Goal: Task Accomplishment & Management: Manage account settings

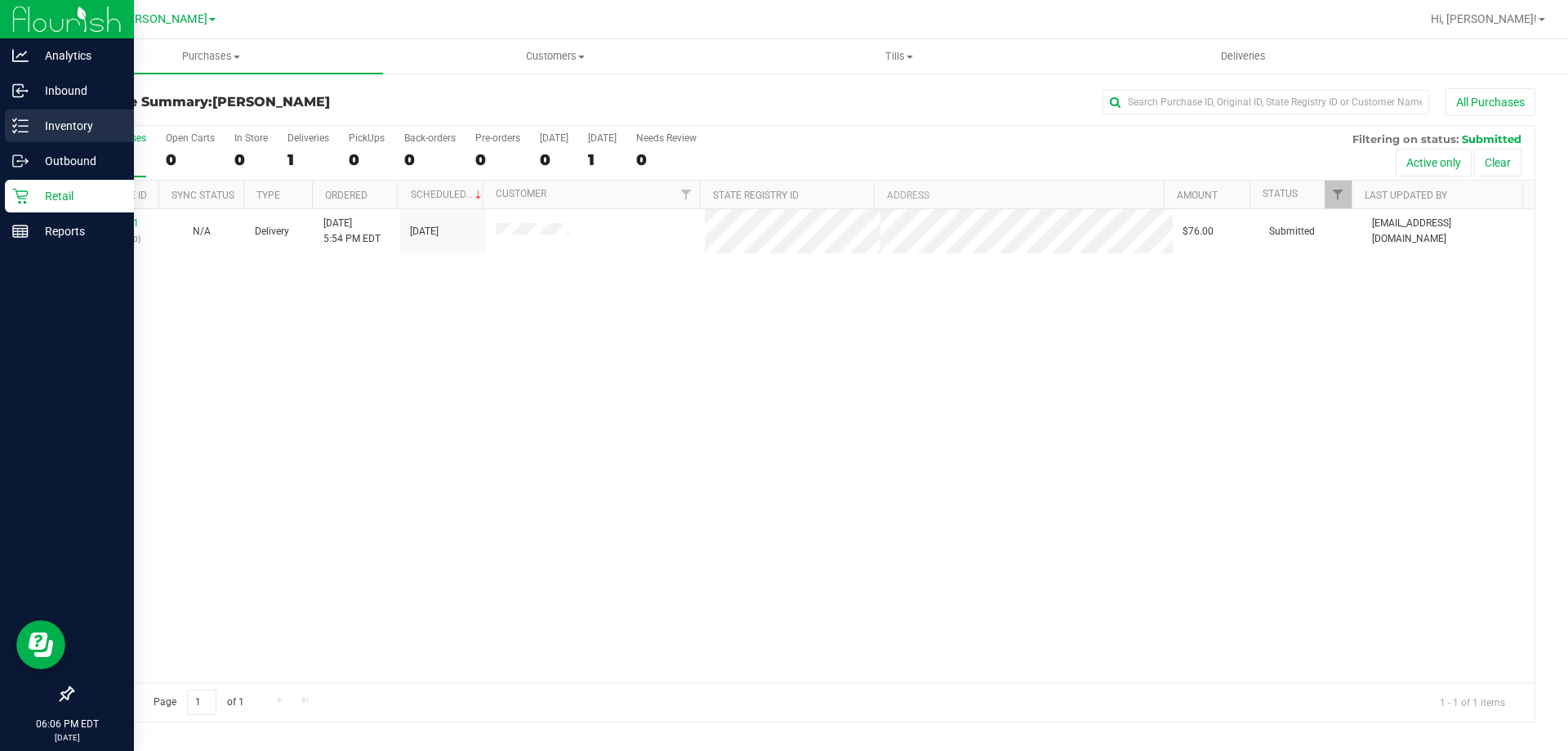
click at [46, 125] on p "Inventory" at bounding box center [77, 125] width 98 height 20
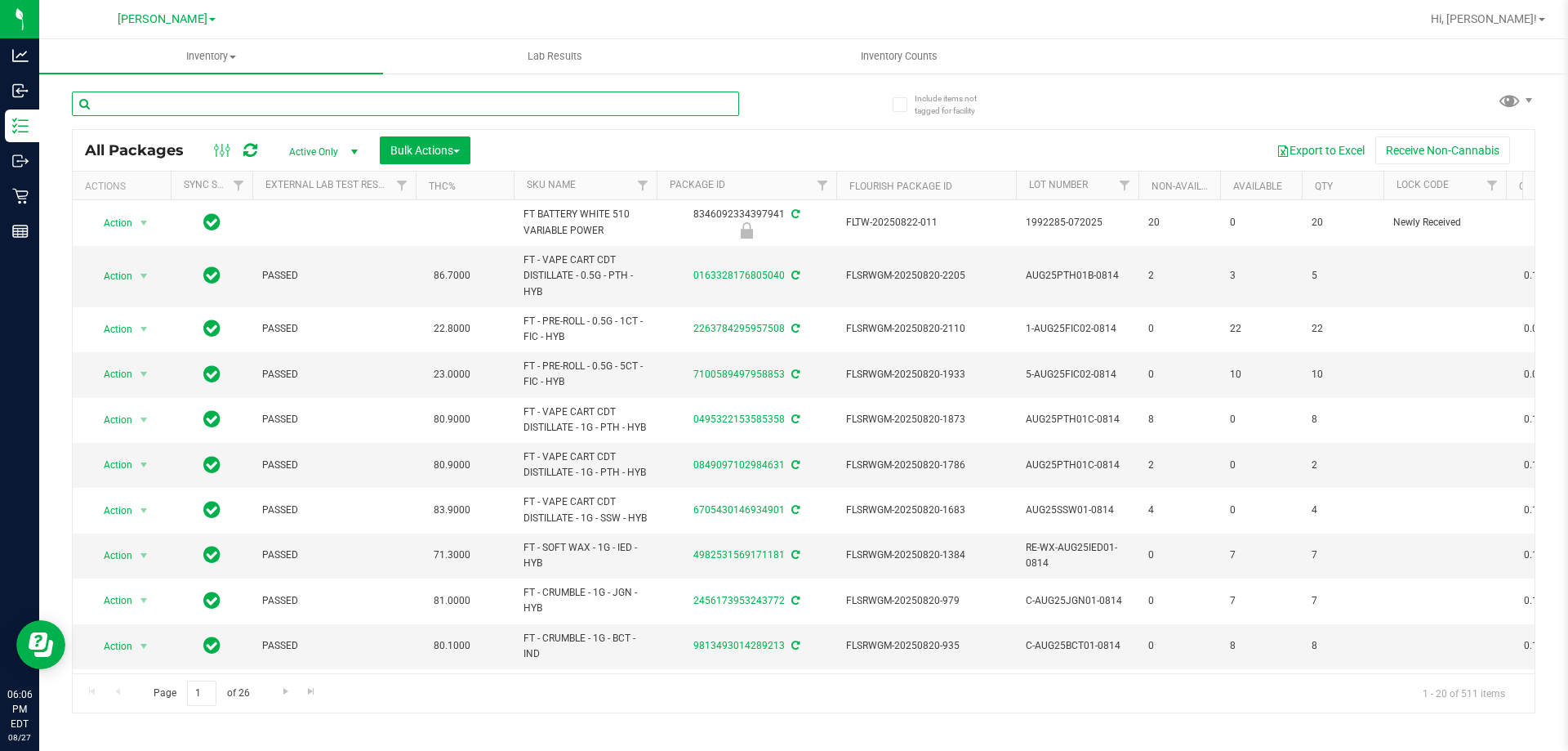
click at [245, 106] on input "text" at bounding box center [406, 103] width 668 height 25
type input "ground"
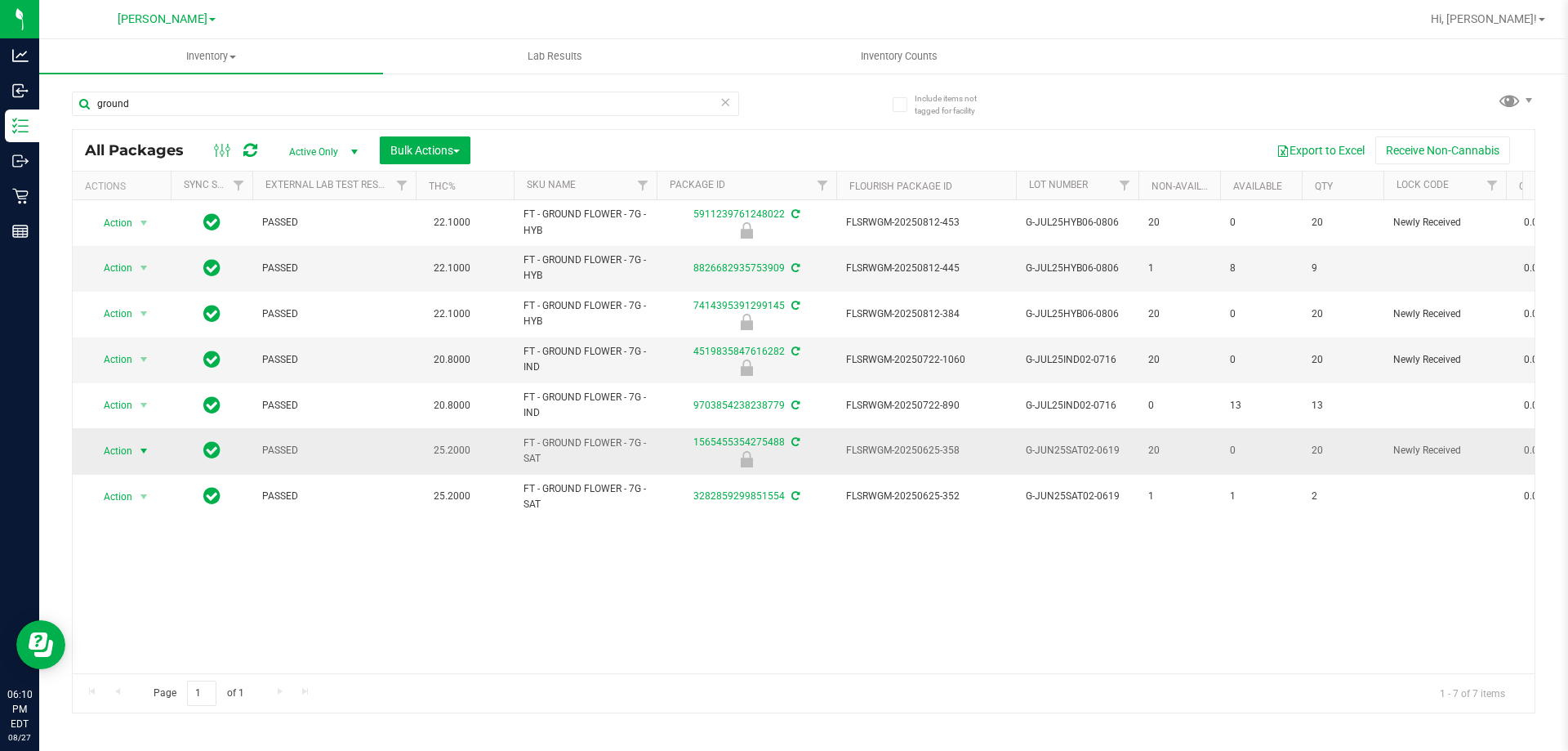
click at [126, 450] on span "Action" at bounding box center [111, 450] width 44 height 23
click at [138, 632] on li "Unlock package" at bounding box center [143, 644] width 105 height 25
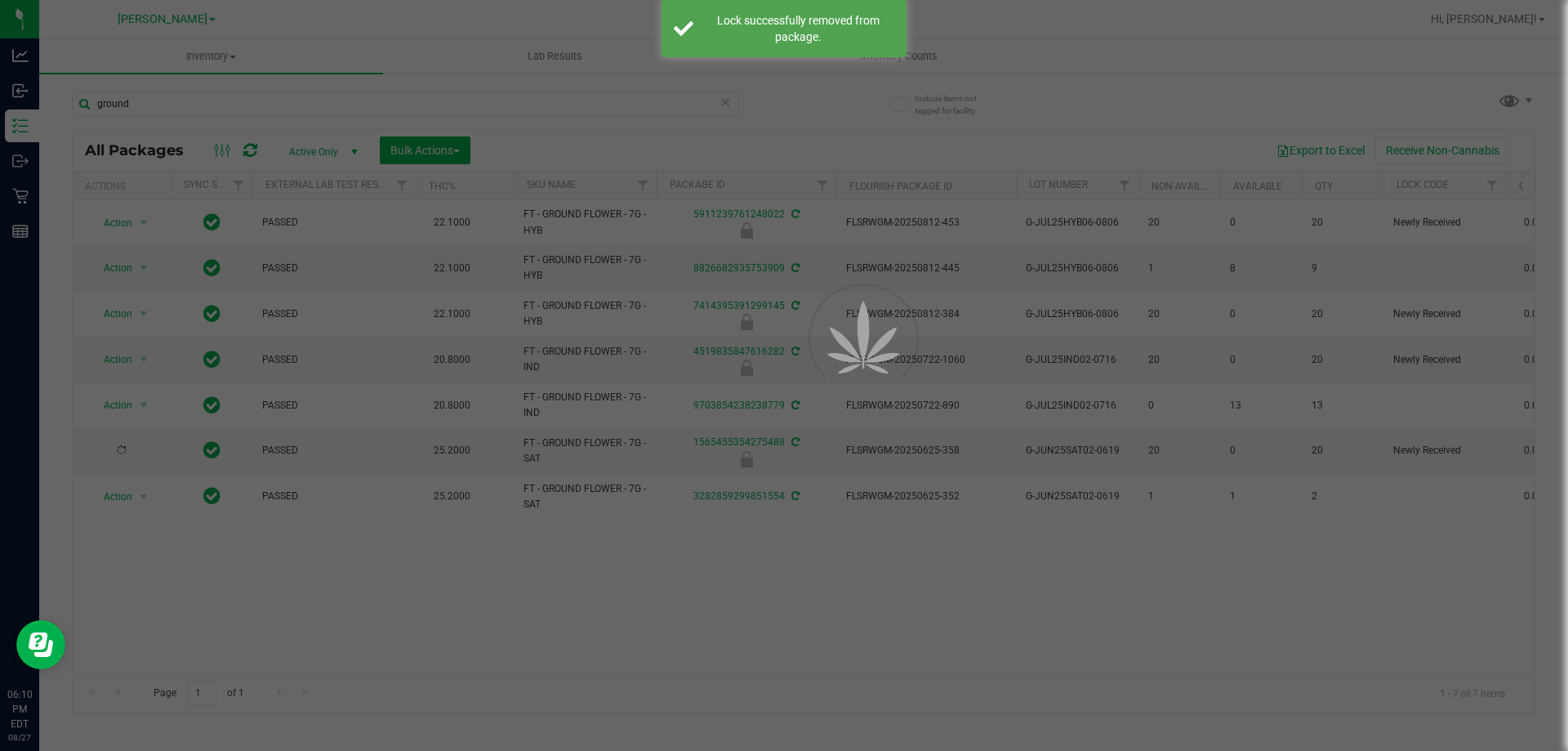
click at [364, 595] on div at bounding box center [784, 376] width 1568 height 751
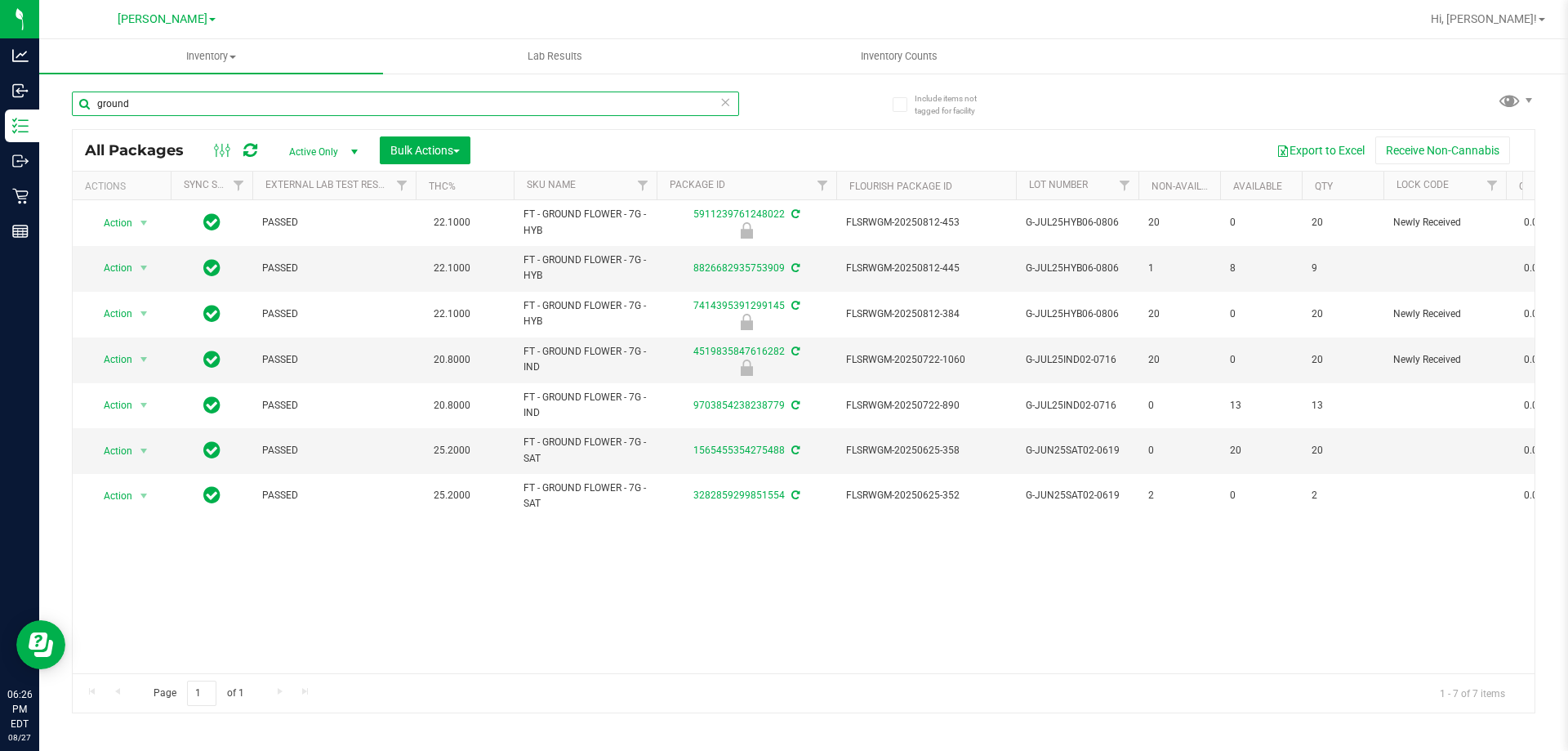
click at [146, 106] on input "ground" at bounding box center [406, 103] width 668 height 25
type input "g"
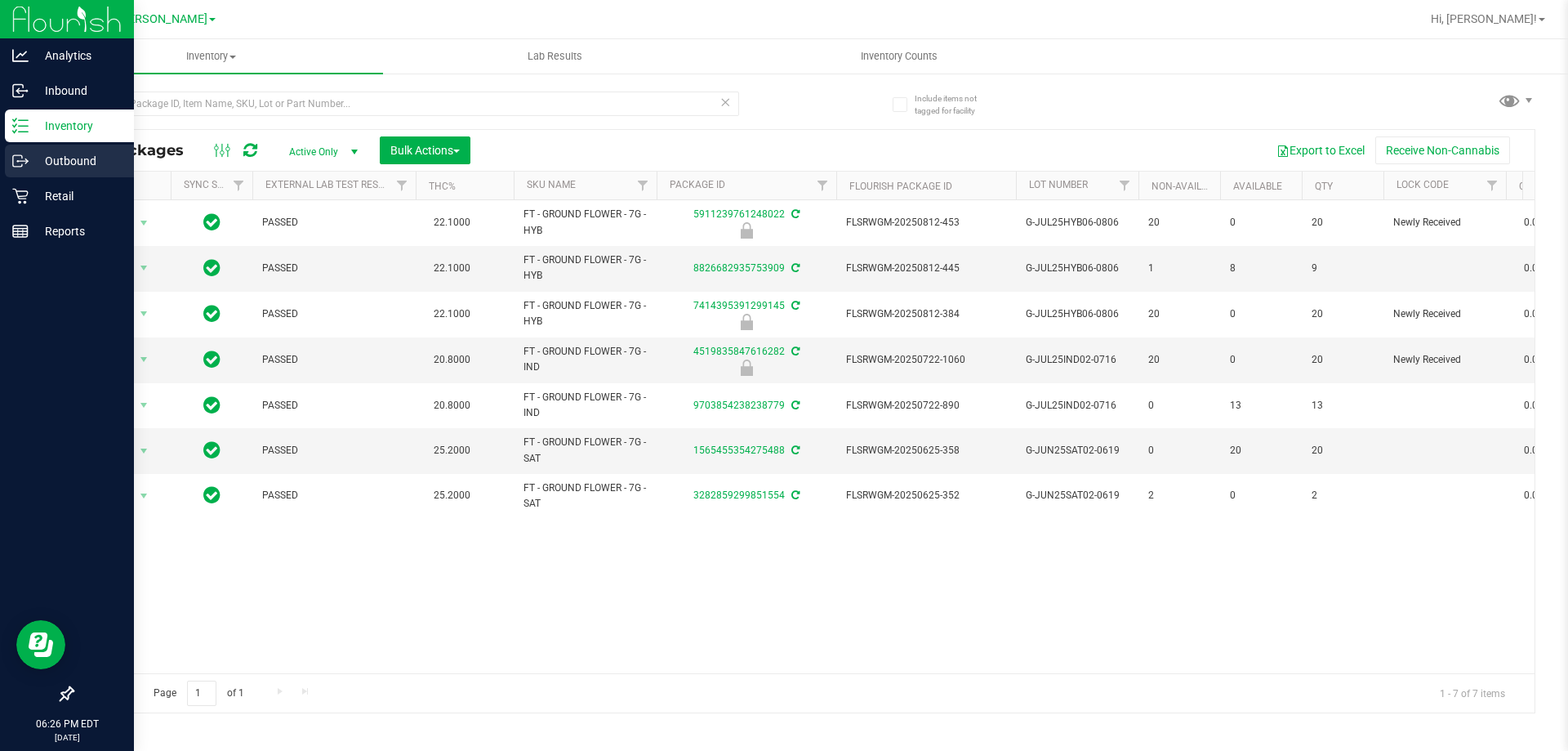
click at [33, 160] on p "Outbound" at bounding box center [77, 161] width 98 height 20
click at [19, 134] on div "Inventory" at bounding box center [70, 125] width 129 height 33
click at [40, 131] on p "Inventory" at bounding box center [77, 125] width 98 height 20
click at [42, 125] on p "Inventory" at bounding box center [77, 125] width 98 height 20
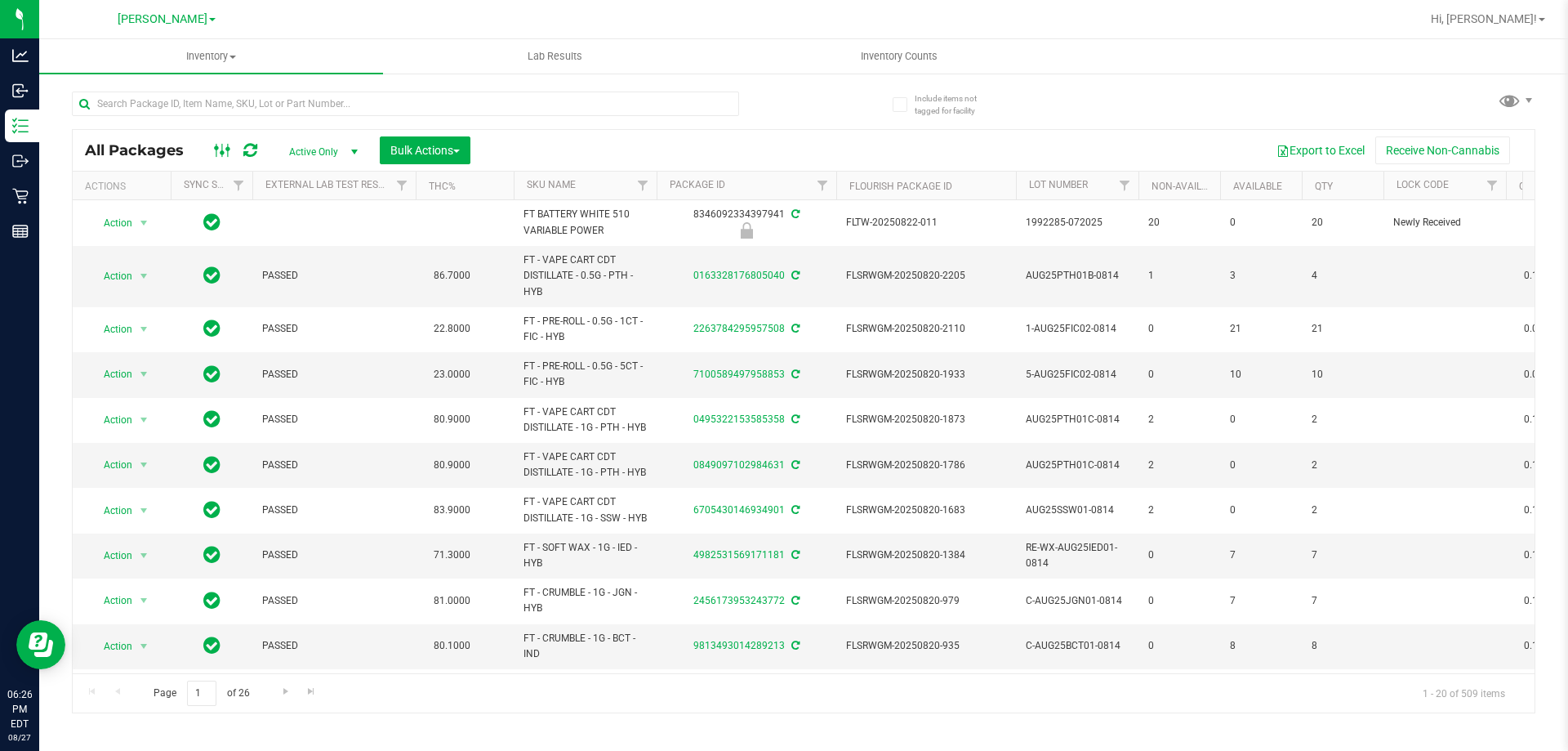
click at [227, 150] on ellipse at bounding box center [228, 149] width 4 height 4
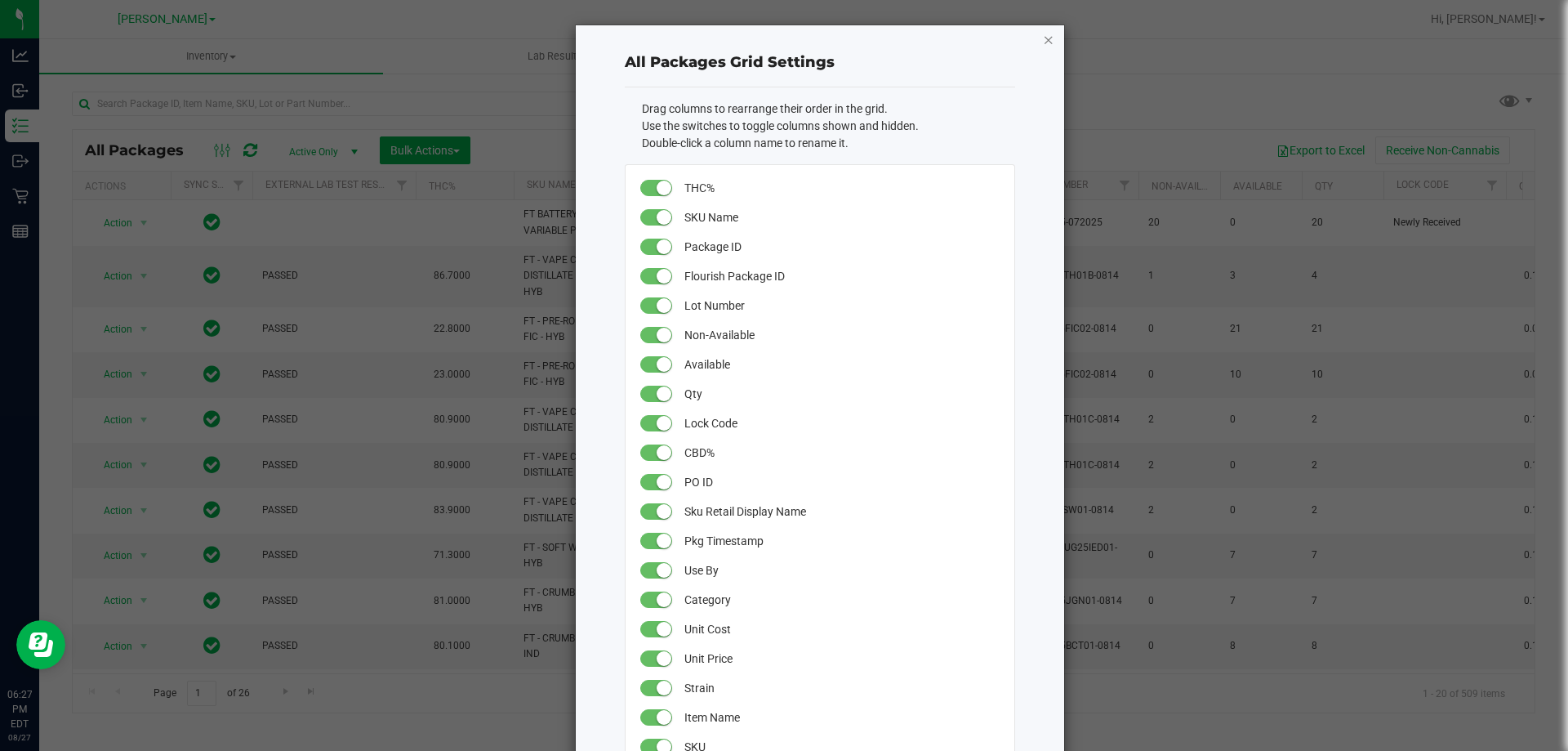
click at [1043, 43] on icon "button" at bounding box center [1048, 39] width 11 height 20
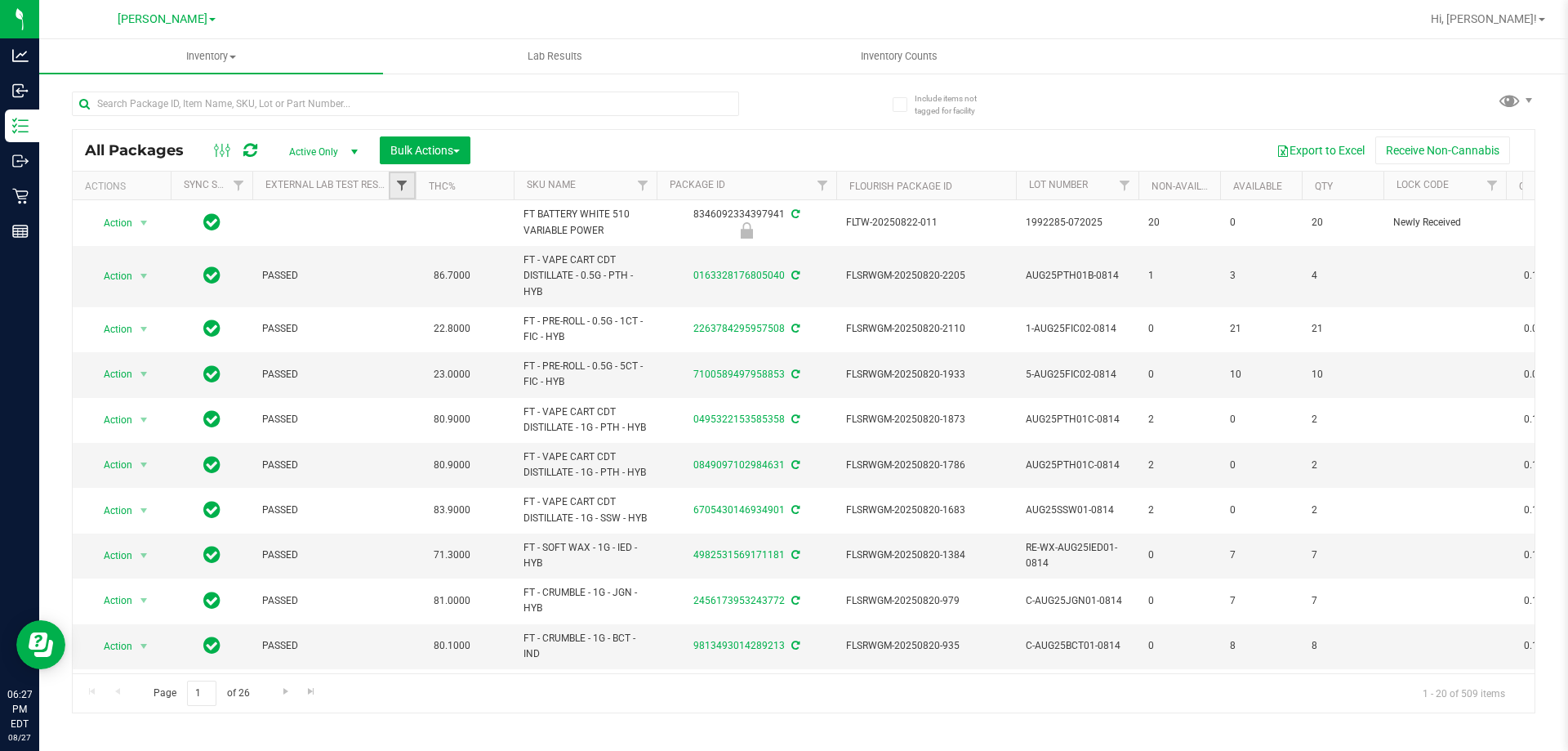
click at [400, 180] on span "Filter" at bounding box center [401, 185] width 13 height 13
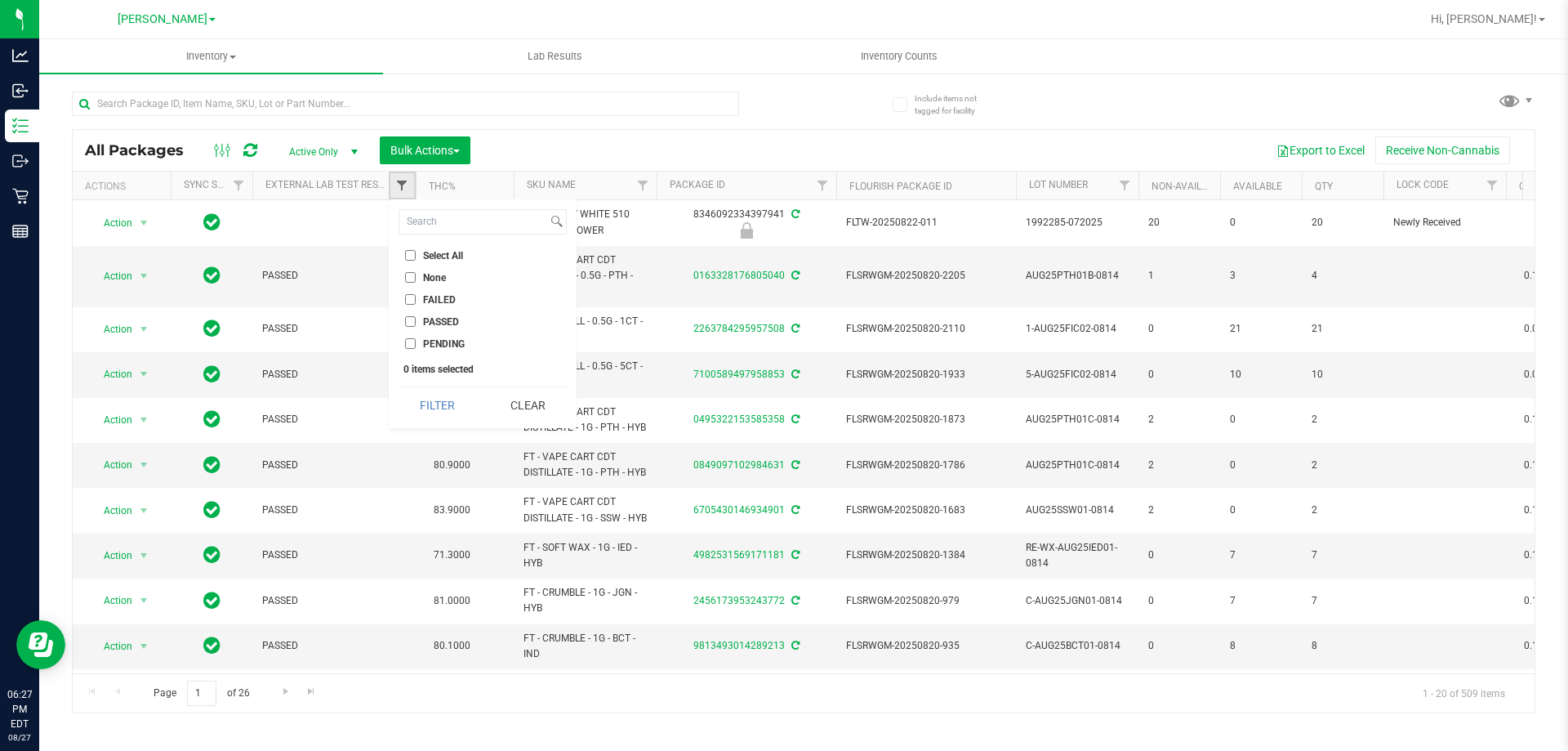
click at [402, 192] on span "Filter" at bounding box center [401, 185] width 13 height 13
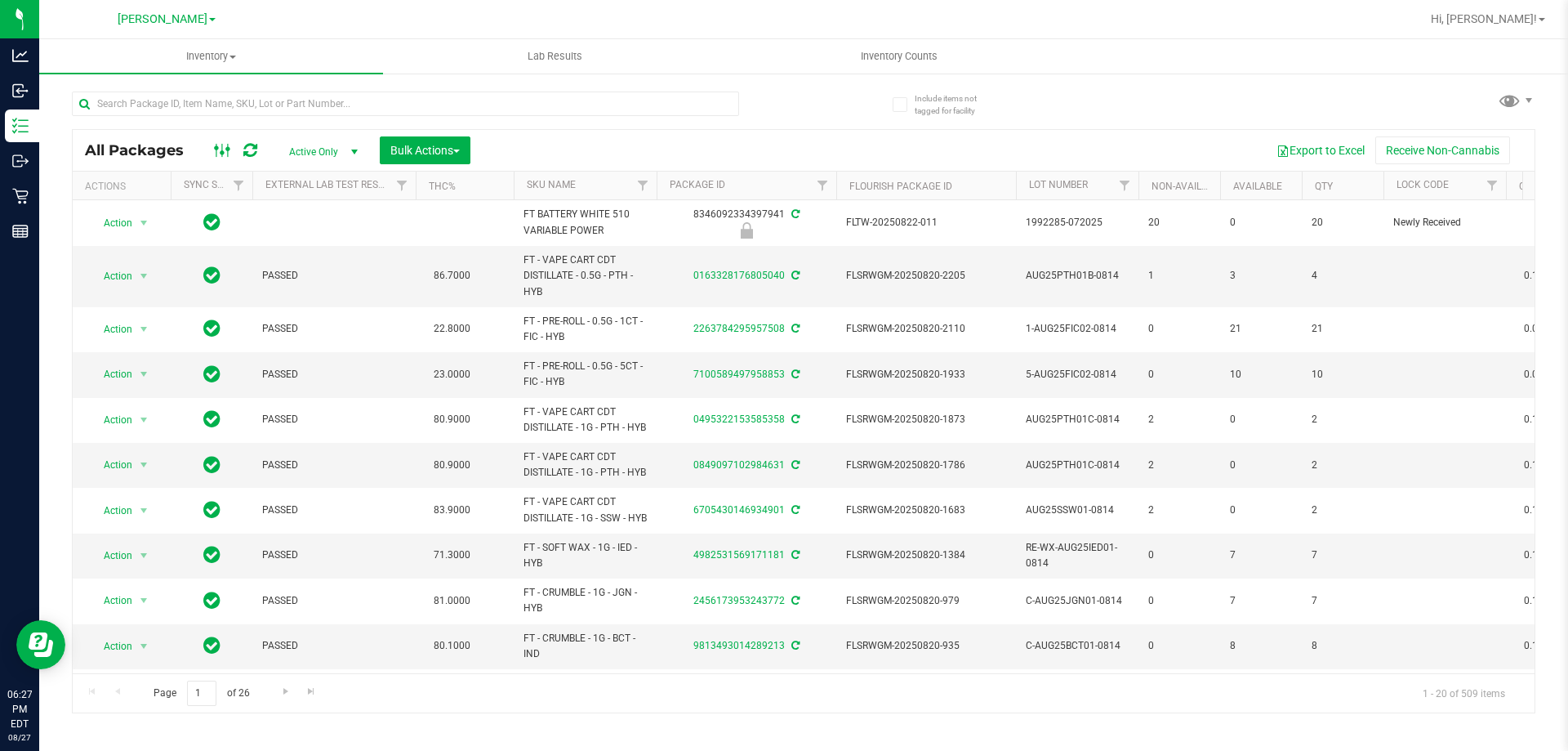
click at [226, 151] on ellipse at bounding box center [228, 149] width 4 height 4
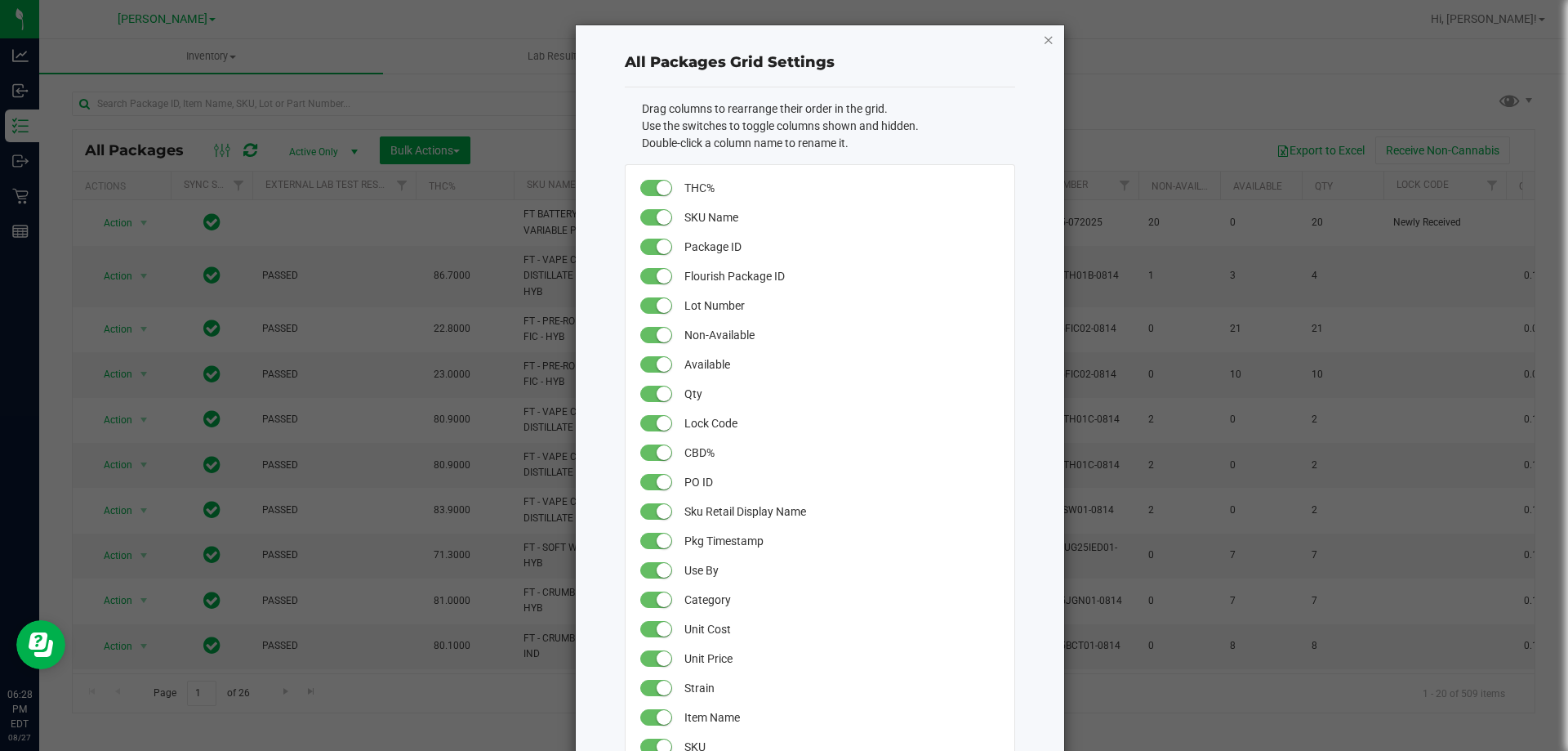
click at [1044, 42] on icon "button" at bounding box center [1048, 39] width 11 height 20
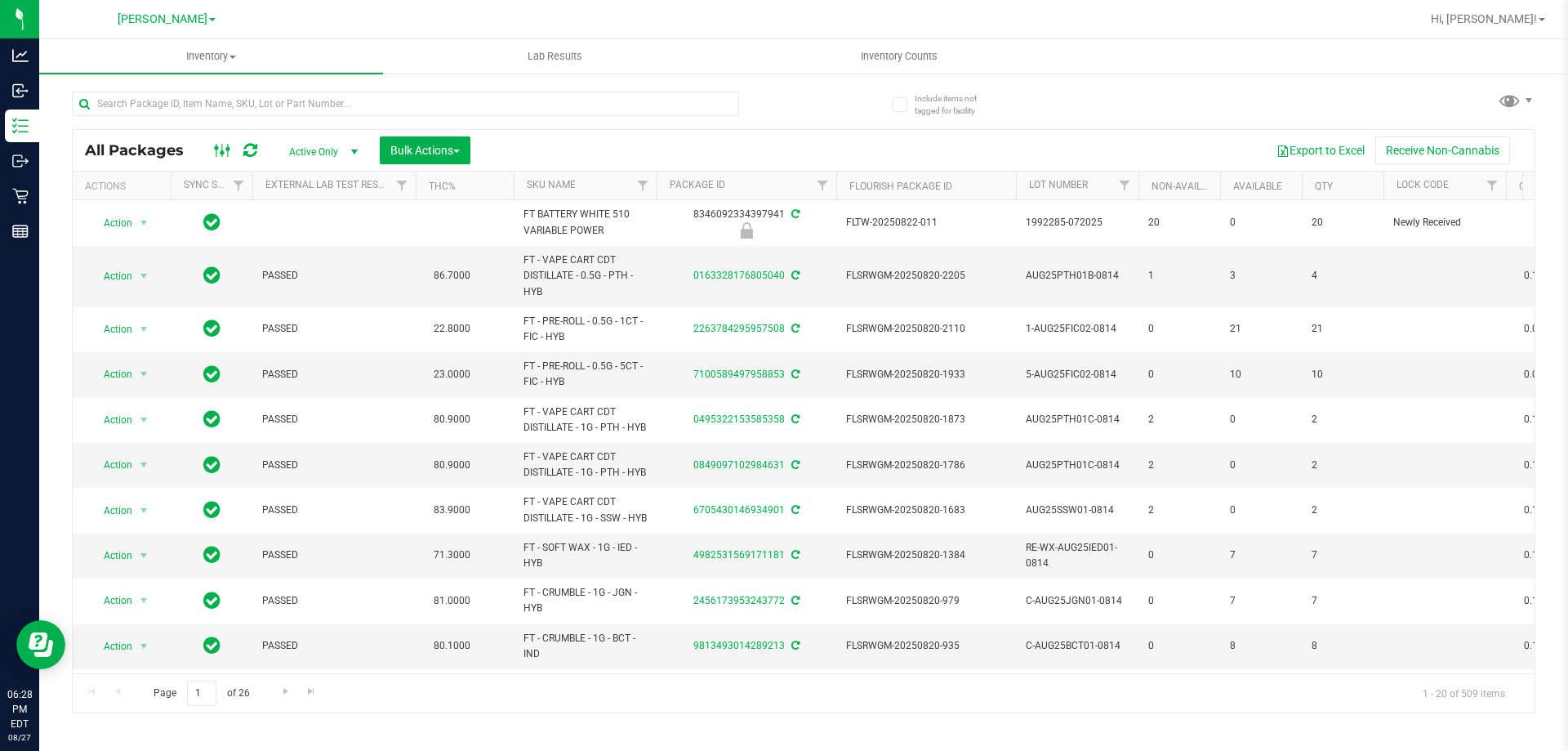
click at [226, 151] on ellipse at bounding box center [228, 149] width 4 height 4
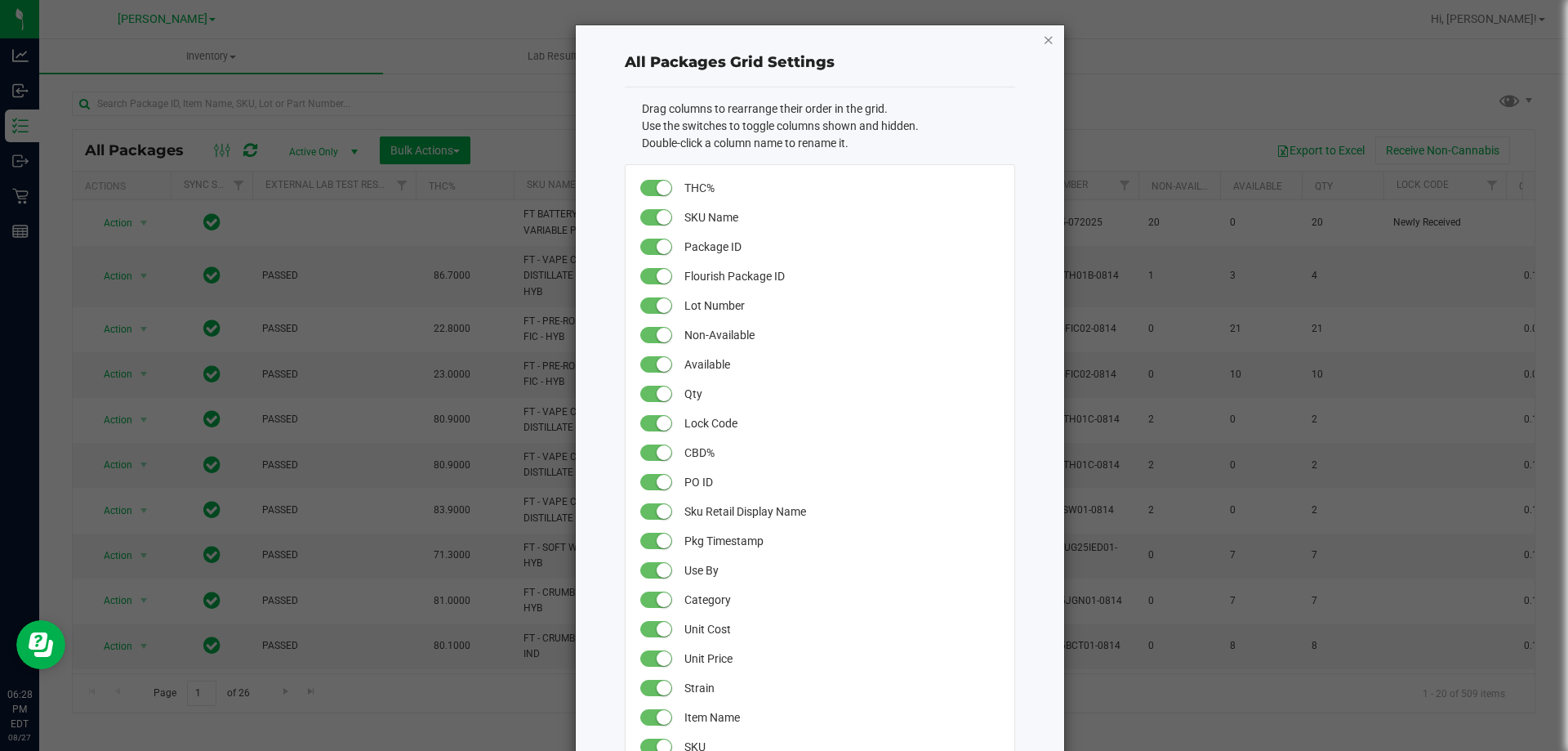
click at [1043, 35] on icon "button" at bounding box center [1048, 39] width 11 height 20
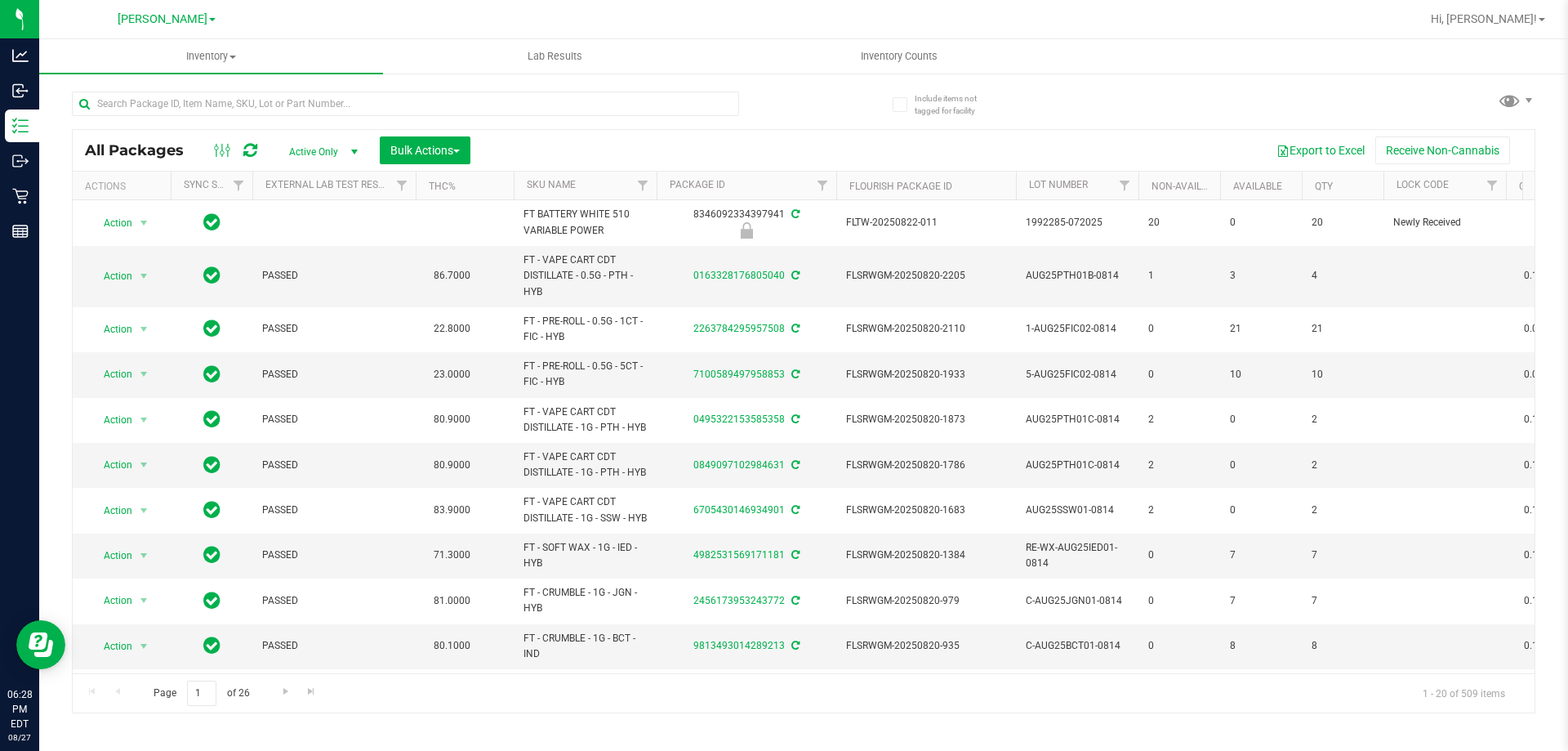
click at [1030, 129] on div "All Packages Active Only Active Only Lab Samples Locked All External Internal B…" at bounding box center [804, 421] width 1464 height 584
click at [224, 146] on icon at bounding box center [223, 150] width 18 height 20
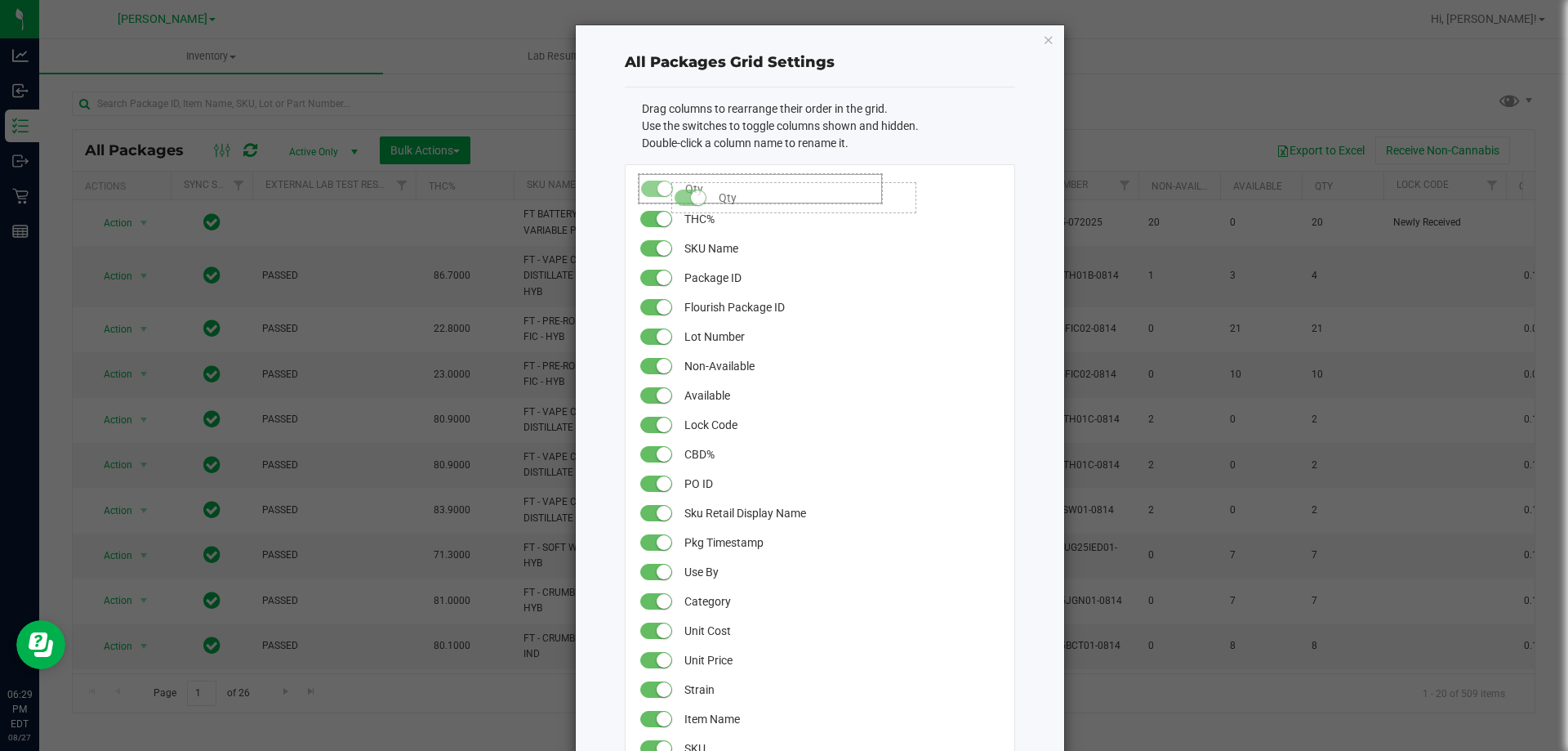
drag, startPoint x: 686, startPoint y: 389, endPoint x: 656, endPoint y: 174, distance: 217.1
drag, startPoint x: 705, startPoint y: 394, endPoint x: 678, endPoint y: 215, distance: 181.0
click at [1044, 41] on icon "button" at bounding box center [1048, 39] width 11 height 20
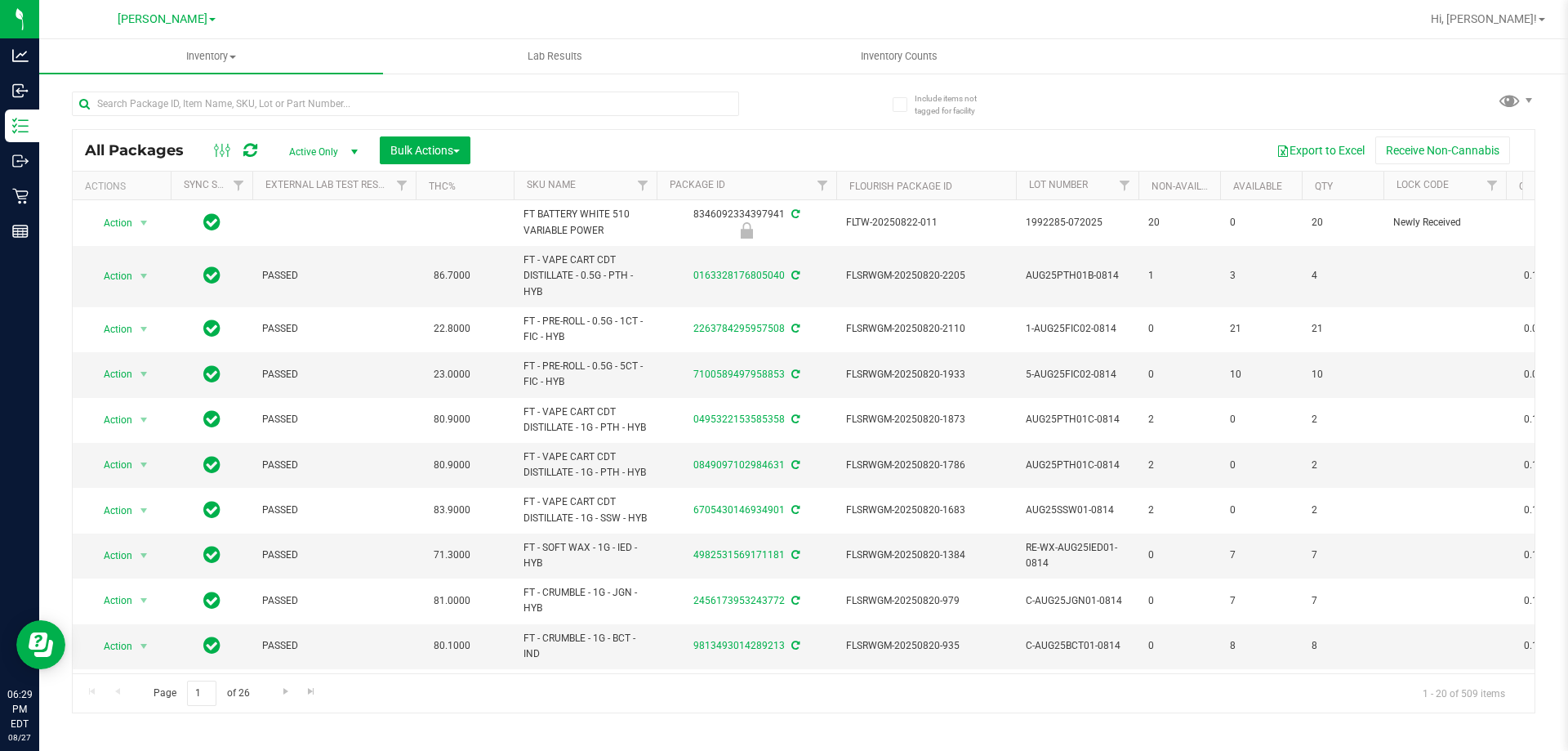
click at [1041, 130] on div "All Packages Active Only Active Only Lab Samples Locked All External Internal B…" at bounding box center [804, 150] width 1462 height 41
click at [224, 147] on icon at bounding box center [223, 150] width 18 height 20
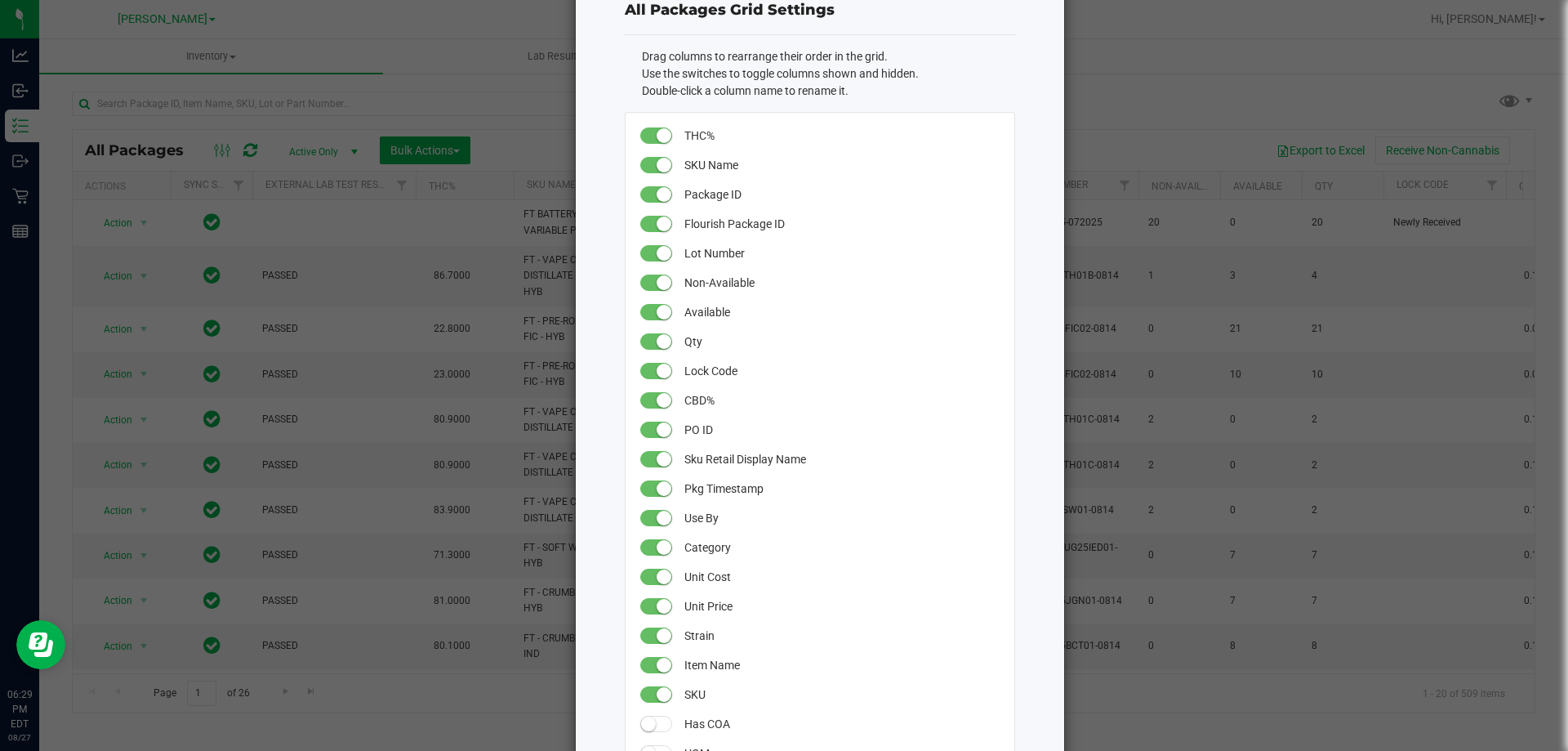
scroll to position [82, 0]
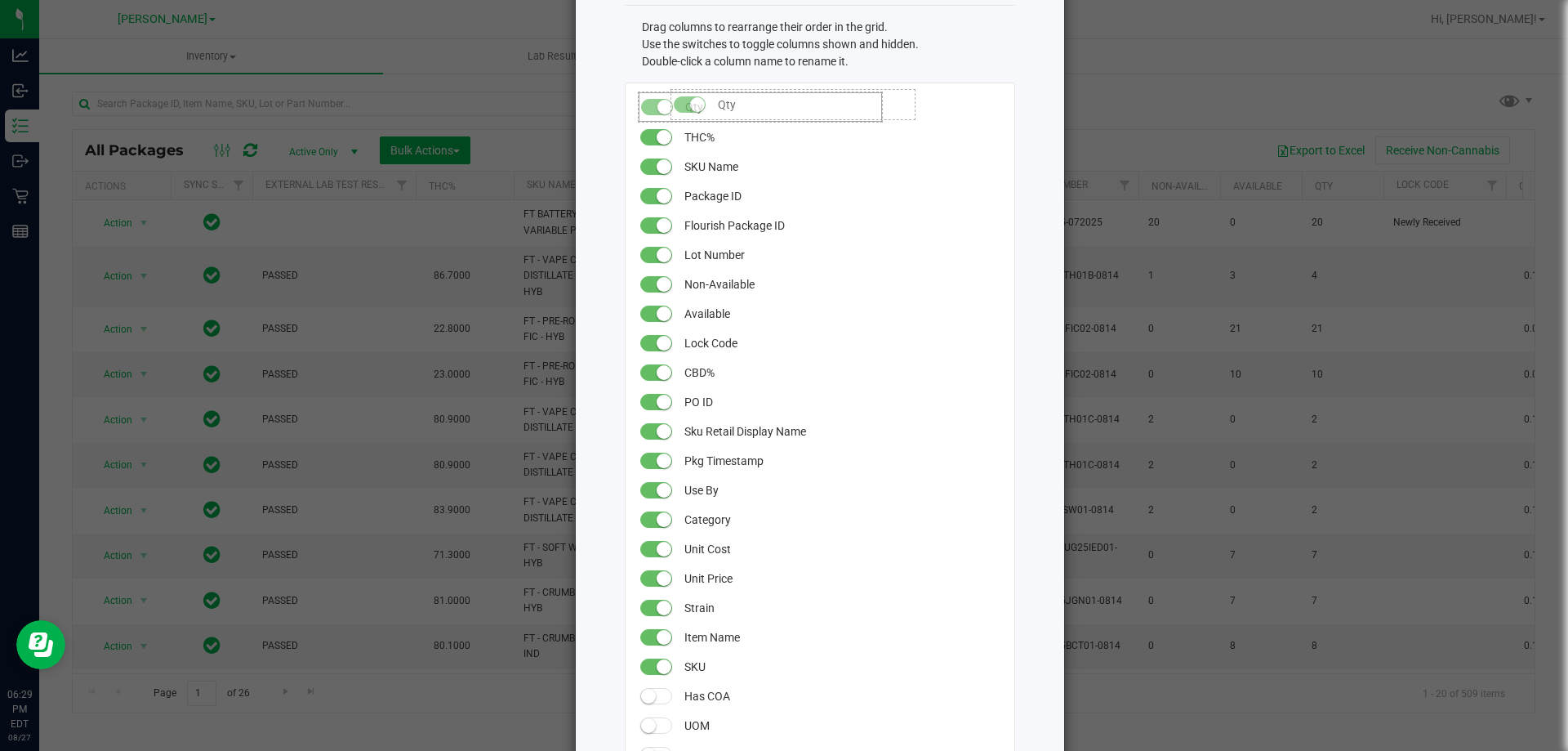
drag, startPoint x: 682, startPoint y: 310, endPoint x: 656, endPoint y: 81, distance: 230.5
drag, startPoint x: 687, startPoint y: 313, endPoint x: 668, endPoint y: 138, distance: 176.0
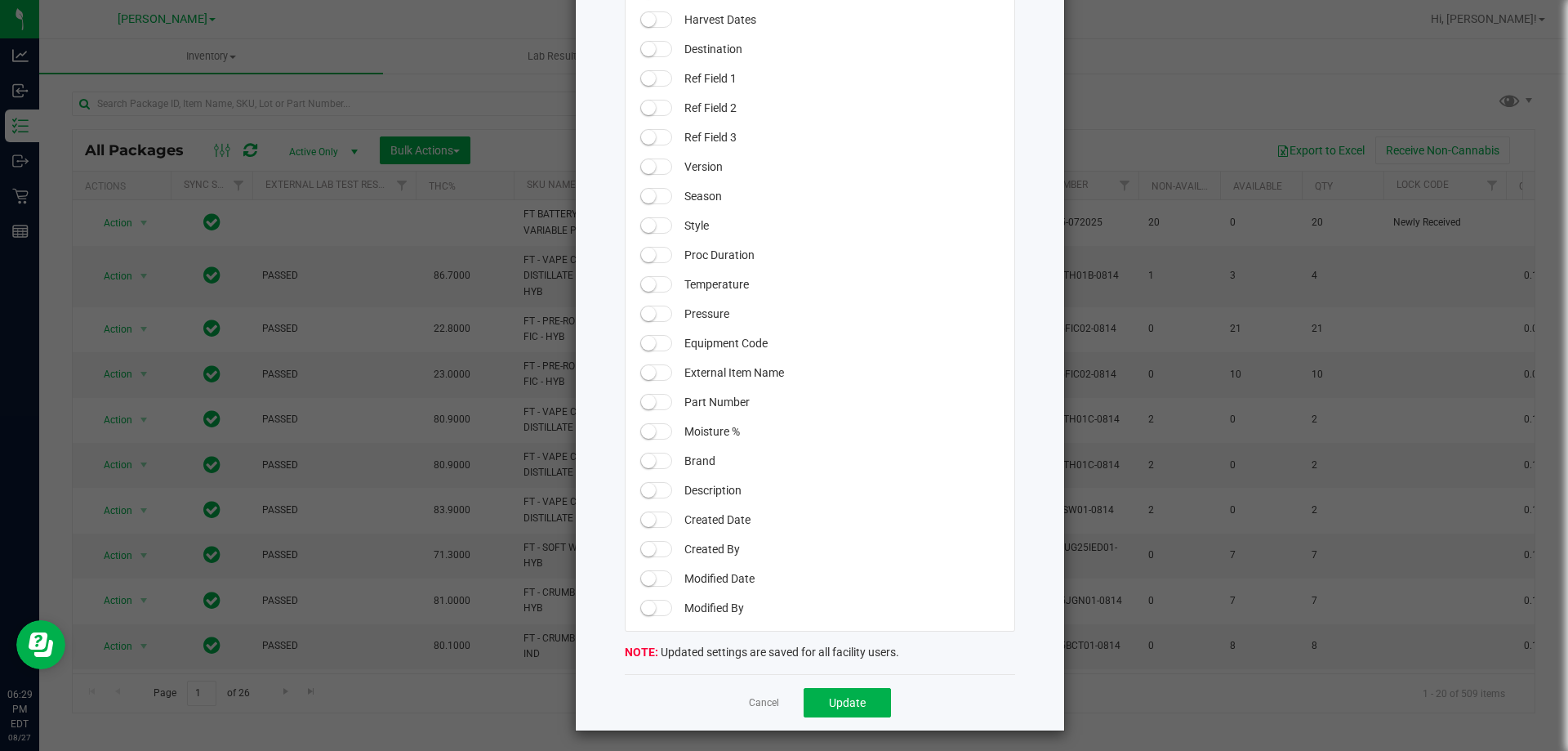
scroll to position [1350, 0]
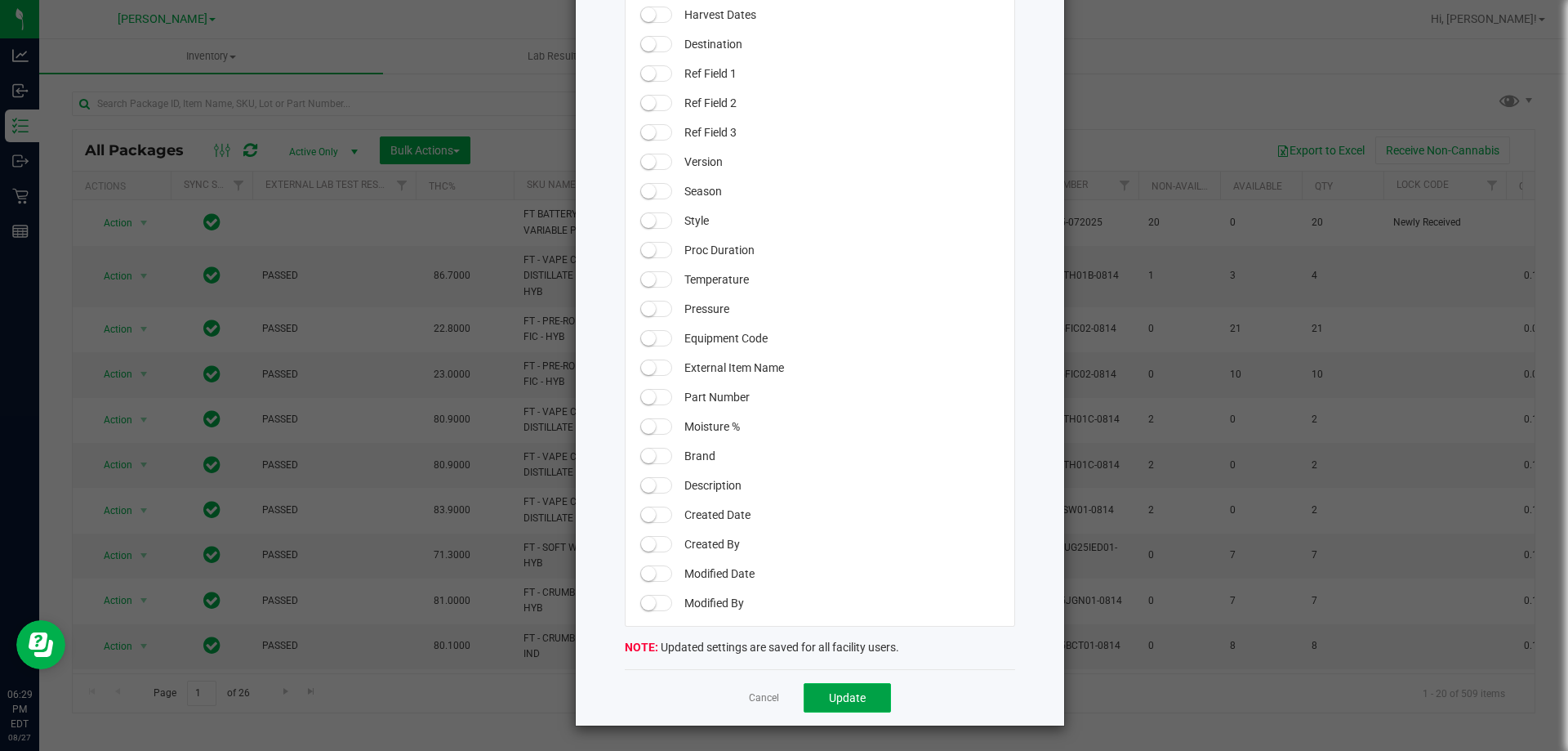
click at [873, 697] on button "Update" at bounding box center [848, 698] width 88 height 29
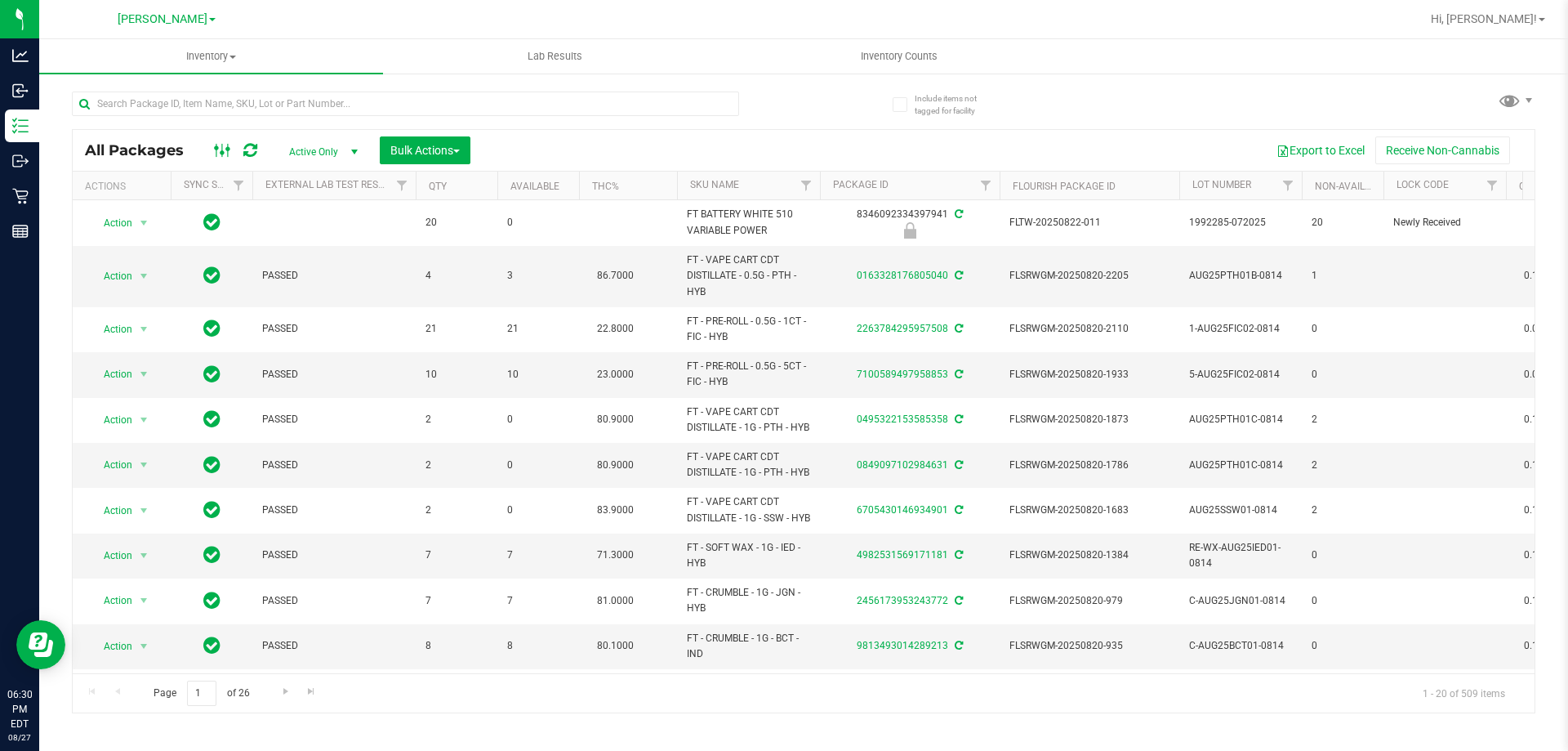
click at [223, 156] on icon at bounding box center [223, 150] width 18 height 20
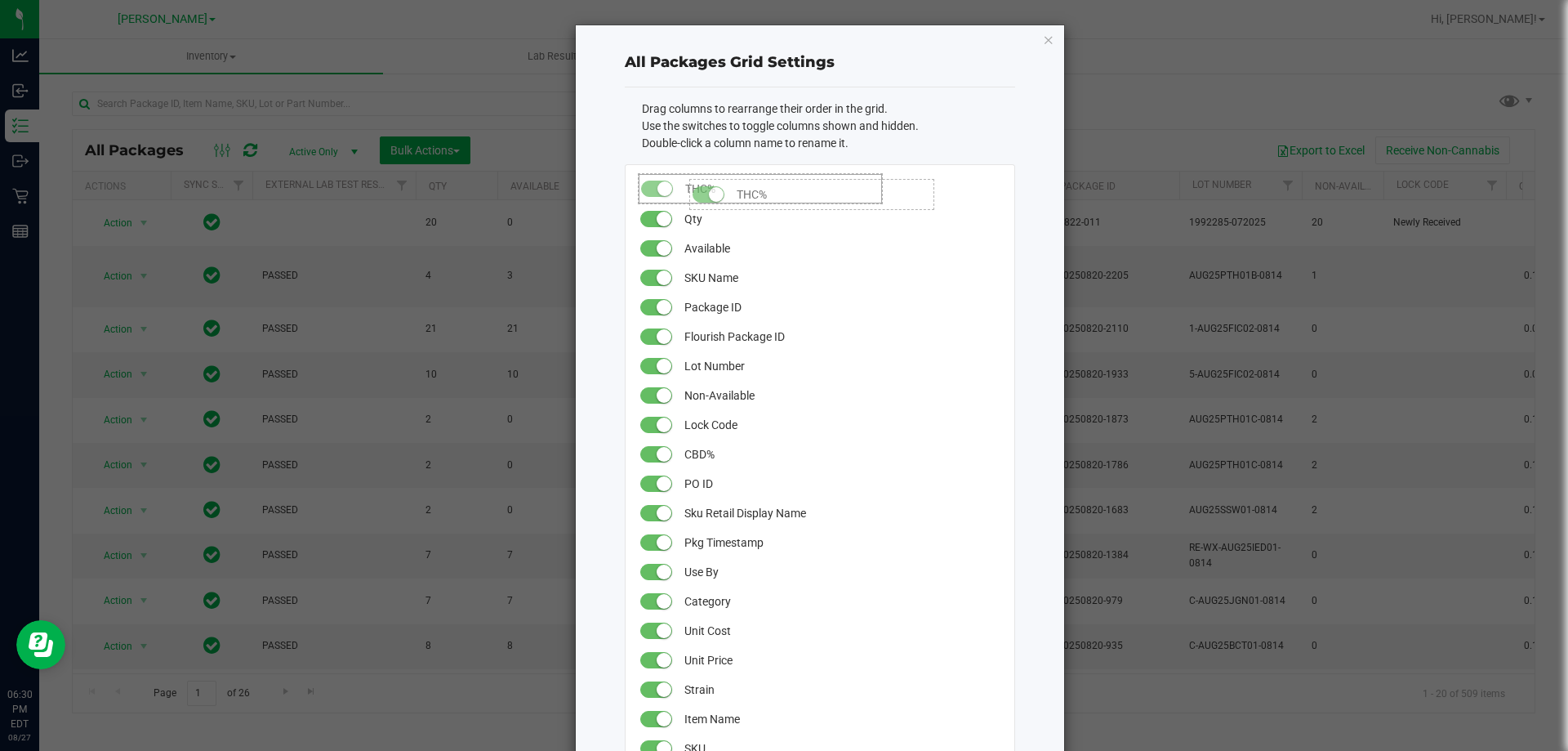
drag, startPoint x: 692, startPoint y: 246, endPoint x: 674, endPoint y: 171, distance: 77.1
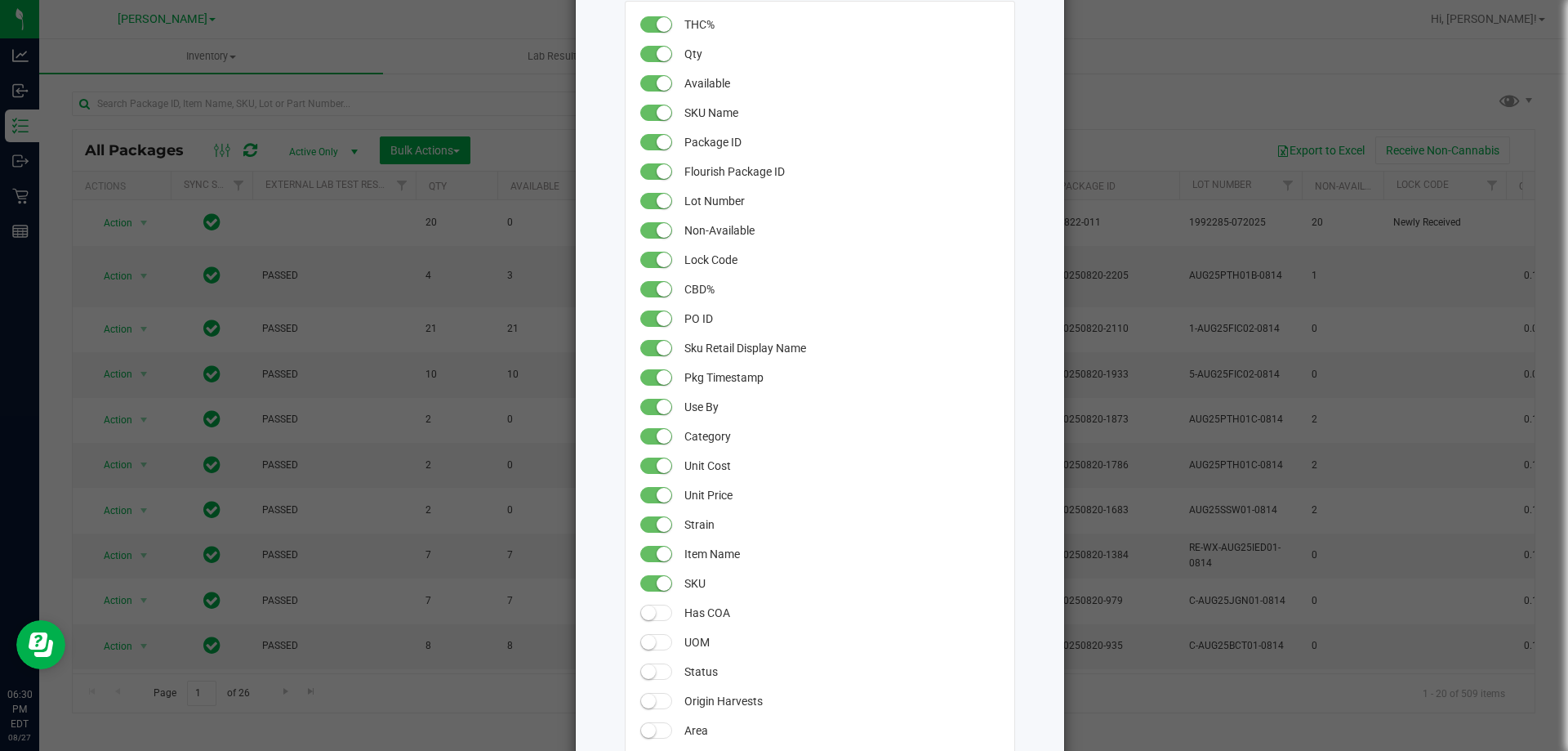
scroll to position [82, 0]
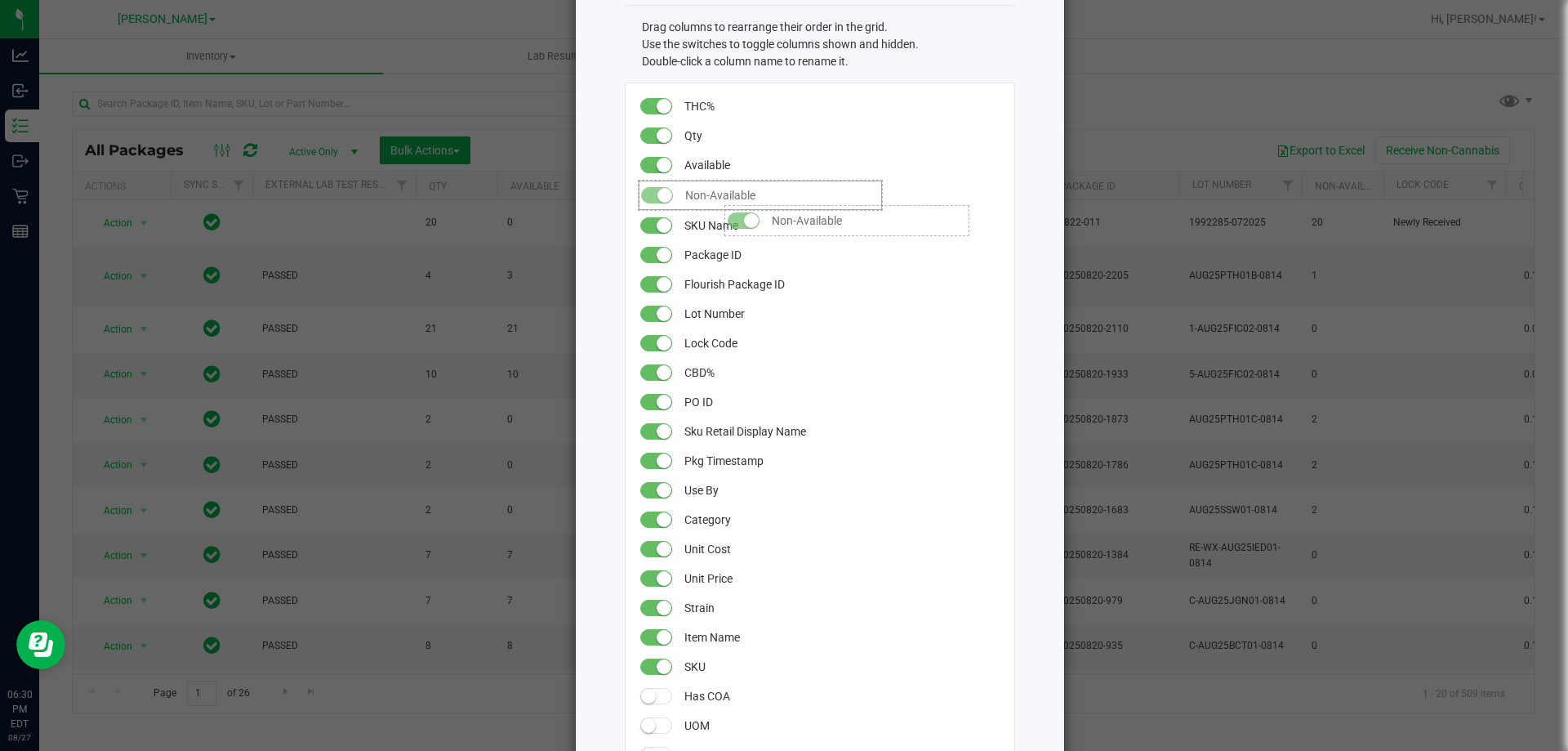
drag, startPoint x: 730, startPoint y: 309, endPoint x: 710, endPoint y: 197, distance: 113.8
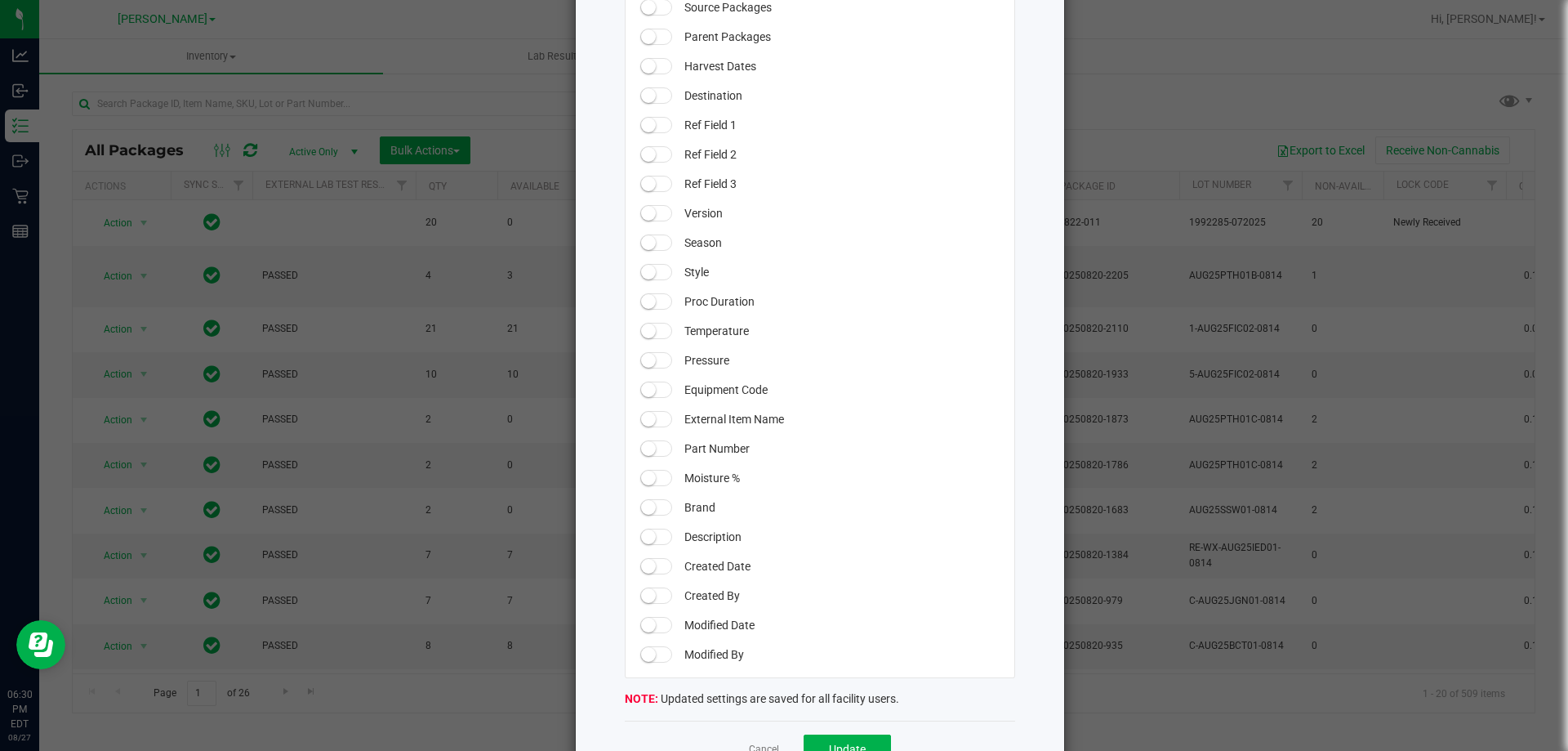
scroll to position [1350, 0]
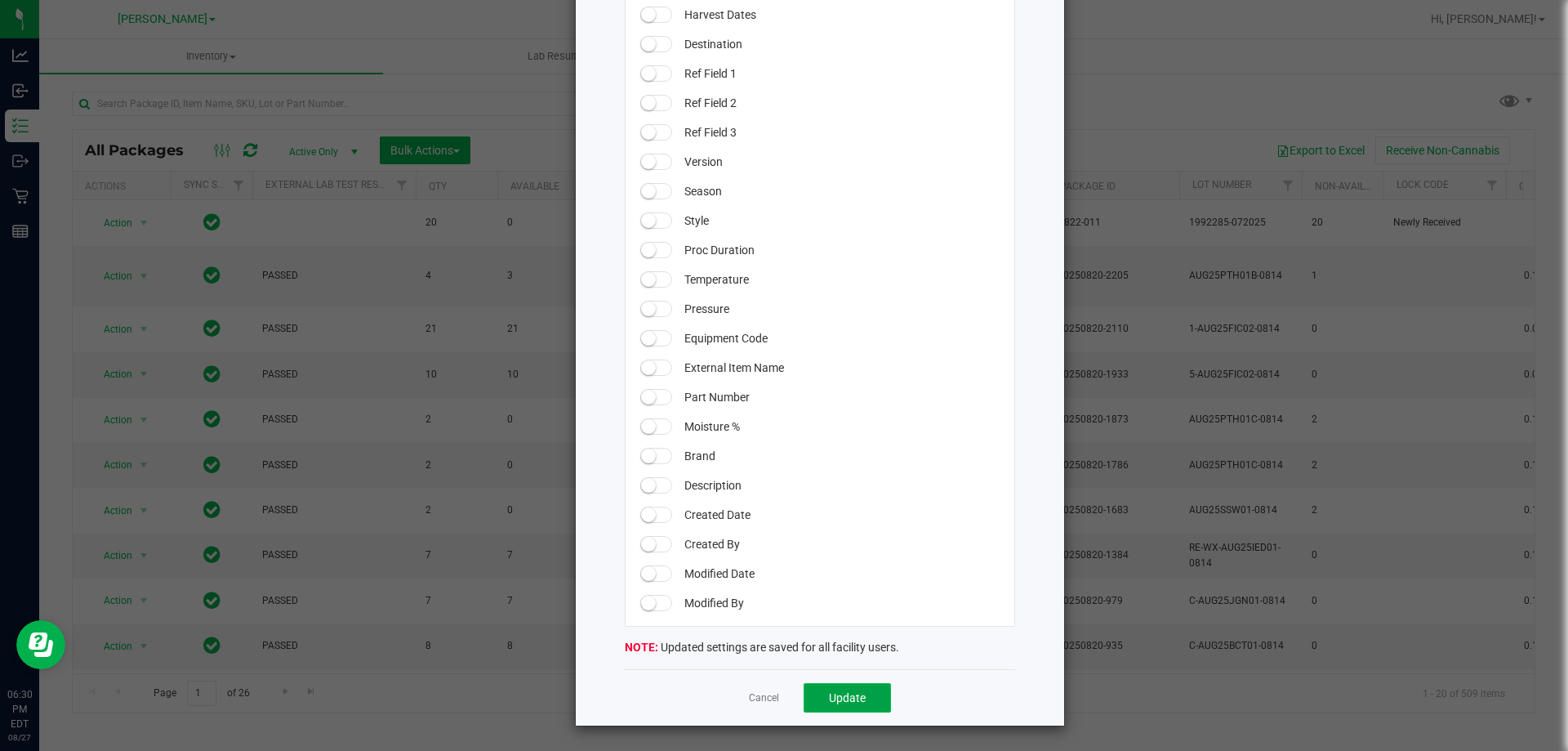
click at [841, 697] on span "Update" at bounding box center [847, 697] width 37 height 13
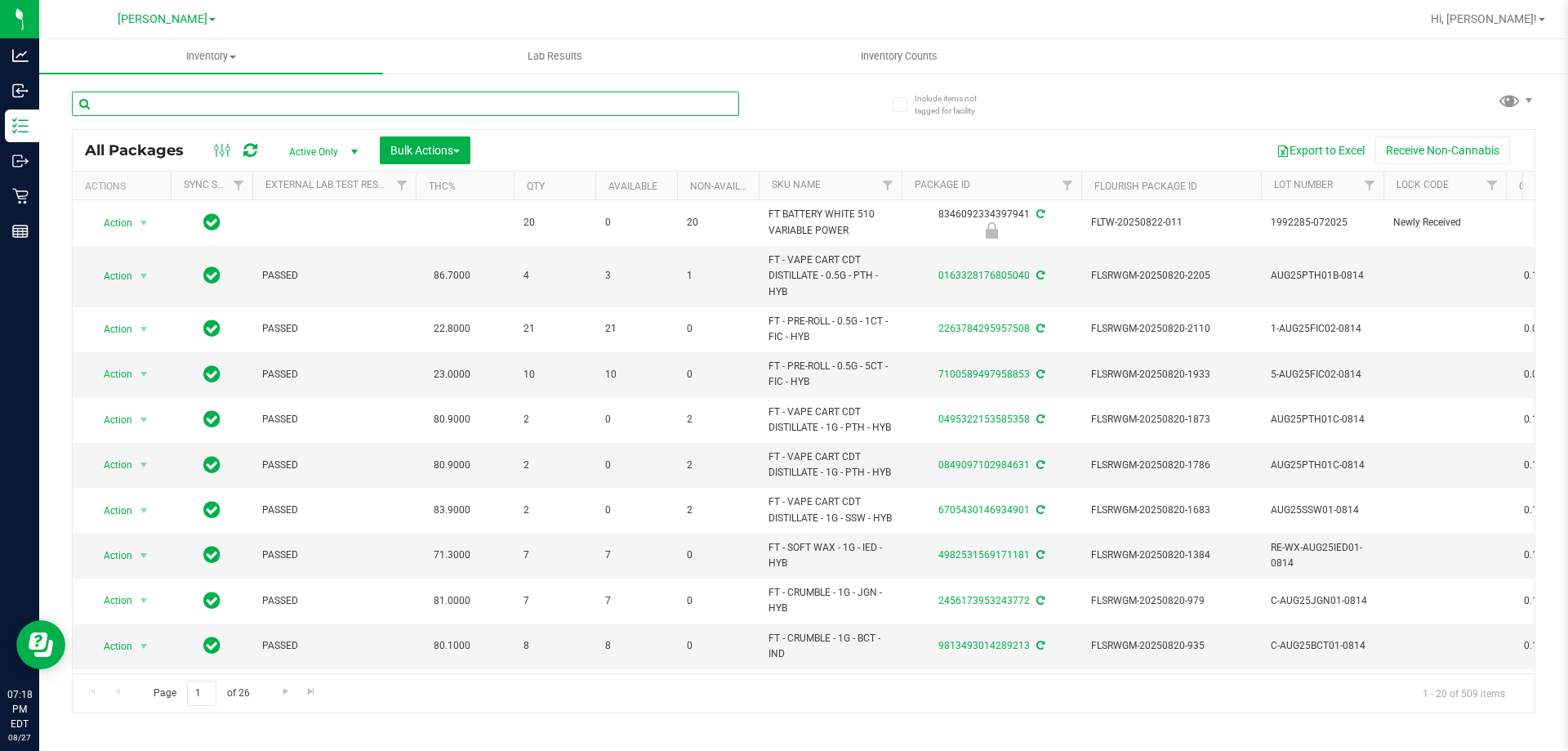
click at [143, 98] on input "text" at bounding box center [406, 103] width 668 height 25
type input "ckz"
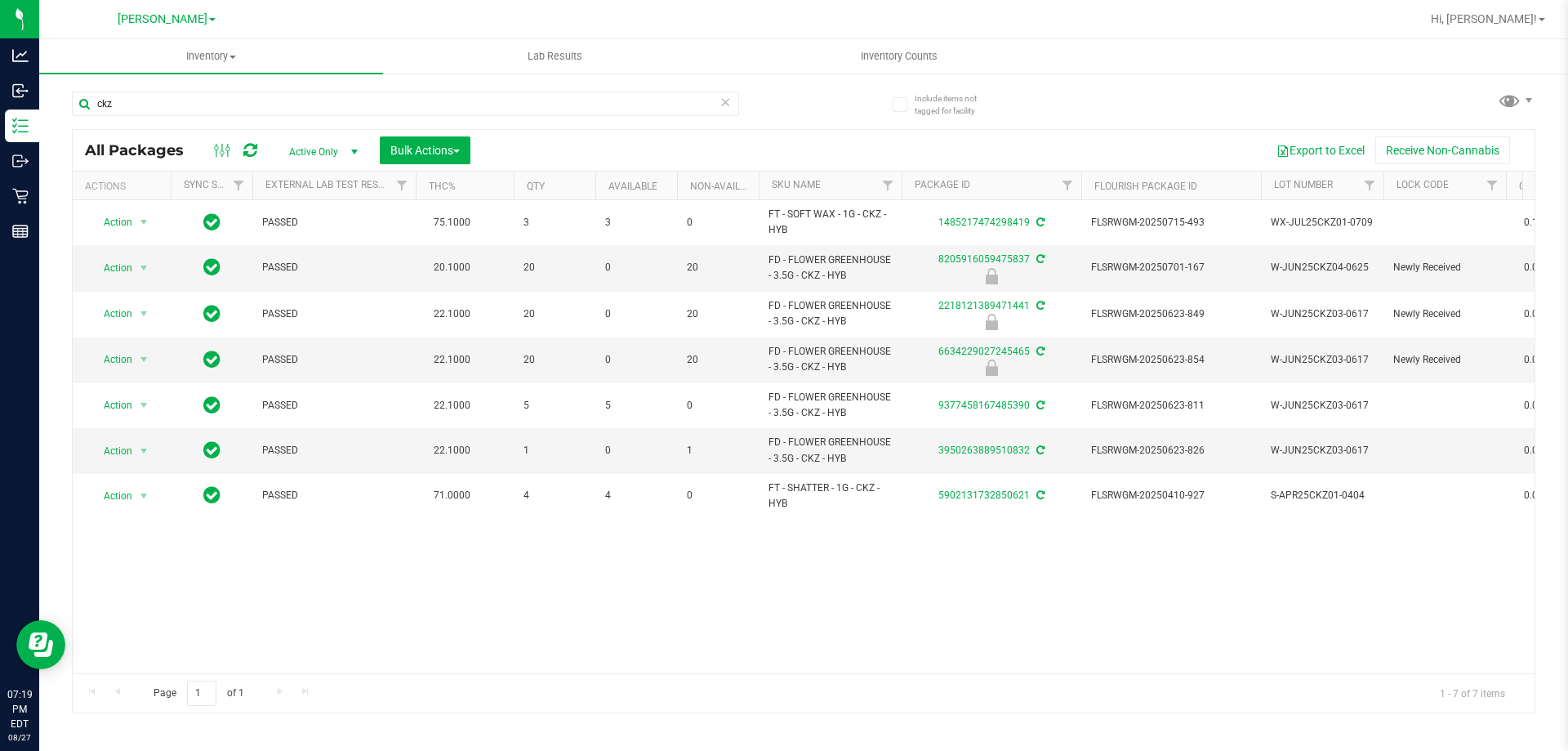
click at [593, 583] on div "Action Action Adjust qty Create package Edit attributes Global inventory Locate…" at bounding box center [804, 437] width 1462 height 473
click at [796, 572] on div "Action Action Adjust qty Create package Edit attributes Global inventory Locate…" at bounding box center [804, 437] width 1462 height 473
click at [796, 570] on div "Action Action Adjust qty Create package Edit attributes Global inventory Locate…" at bounding box center [804, 437] width 1462 height 473
click at [748, 575] on div "Action Action Adjust qty Create package Edit attributes Global inventory Locate…" at bounding box center [804, 437] width 1462 height 473
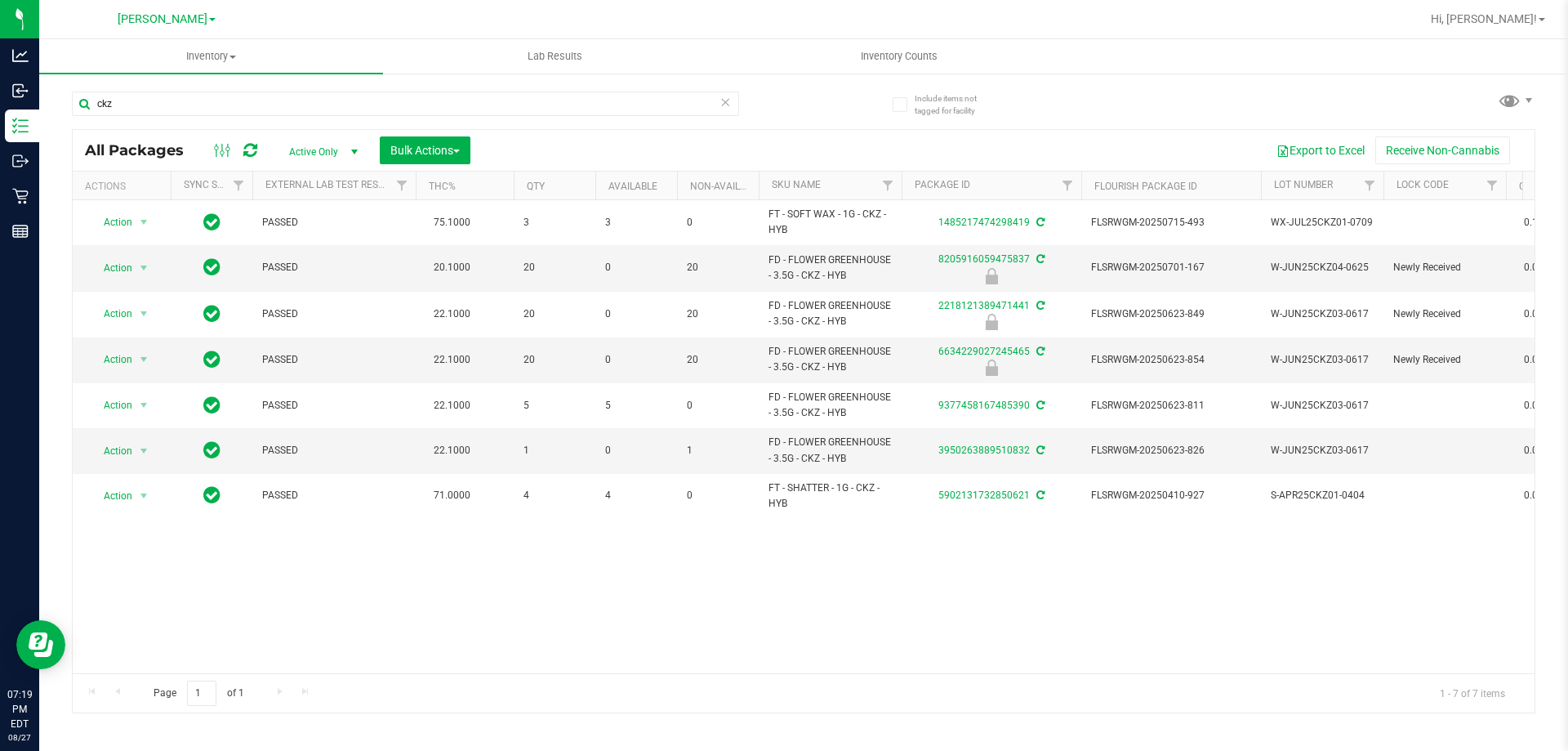
click at [784, 597] on div "Action Action Adjust qty Create package Edit attributes Global inventory Locate…" at bounding box center [804, 437] width 1462 height 473
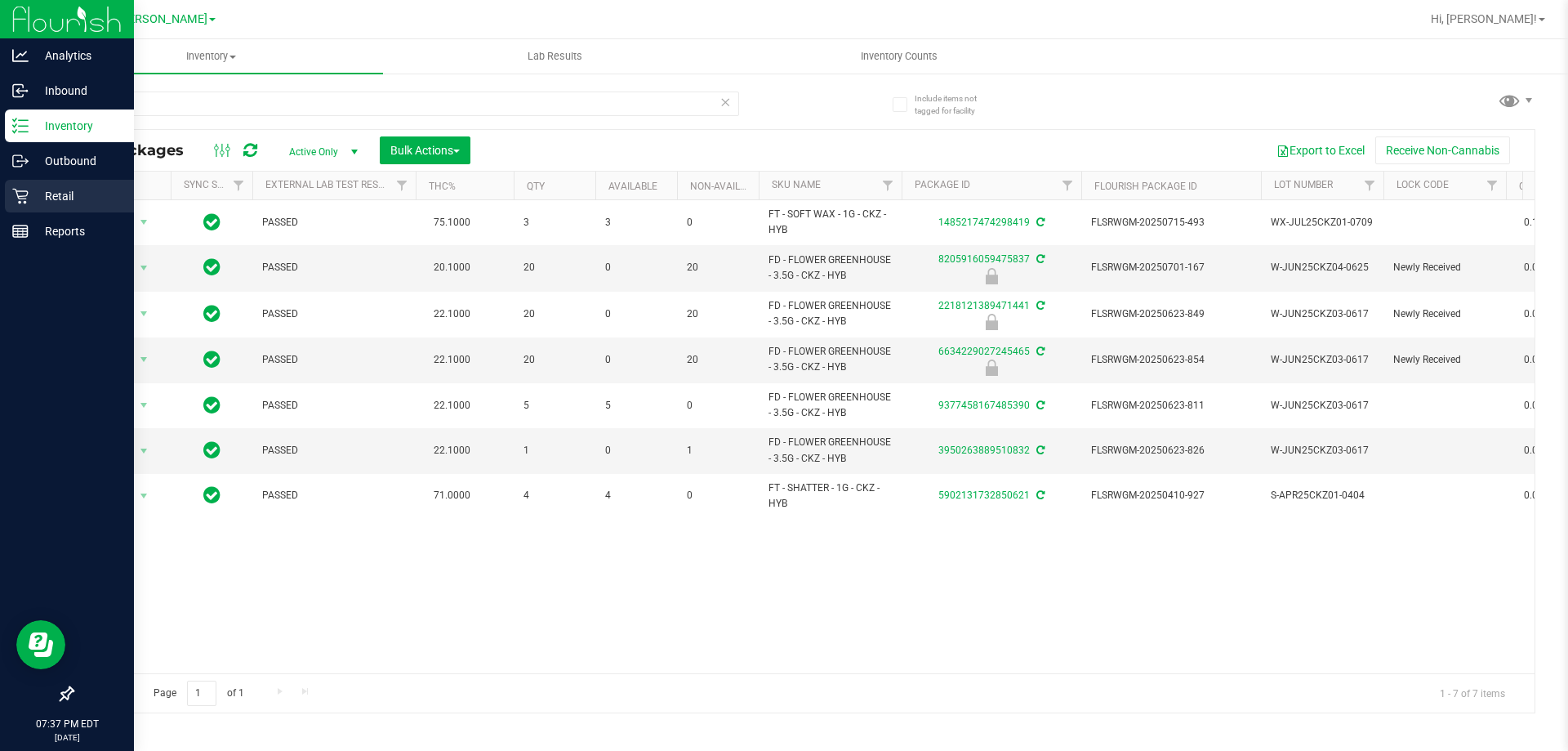
click at [18, 198] on icon at bounding box center [20, 197] width 15 height 15
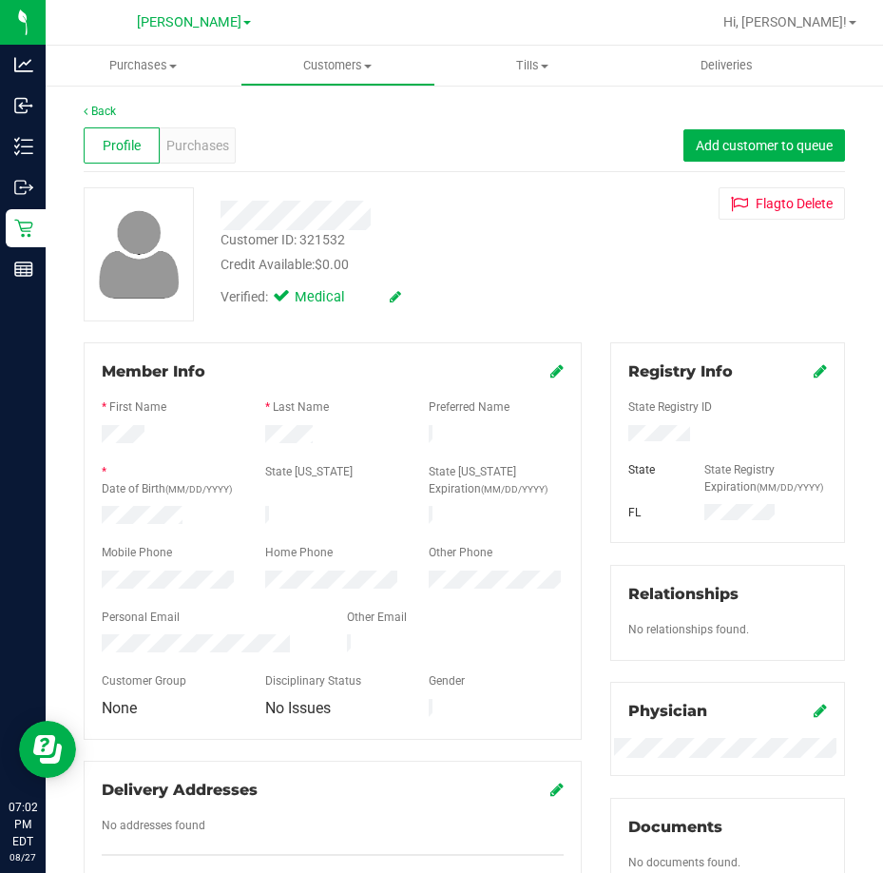
drag, startPoint x: 588, startPoint y: 253, endPoint x: 670, endPoint y: 114, distance: 161.6
click at [588, 253] on div "Customer ID: 321532 Credit Available: $0.00" at bounding box center [403, 252] width 395 height 45
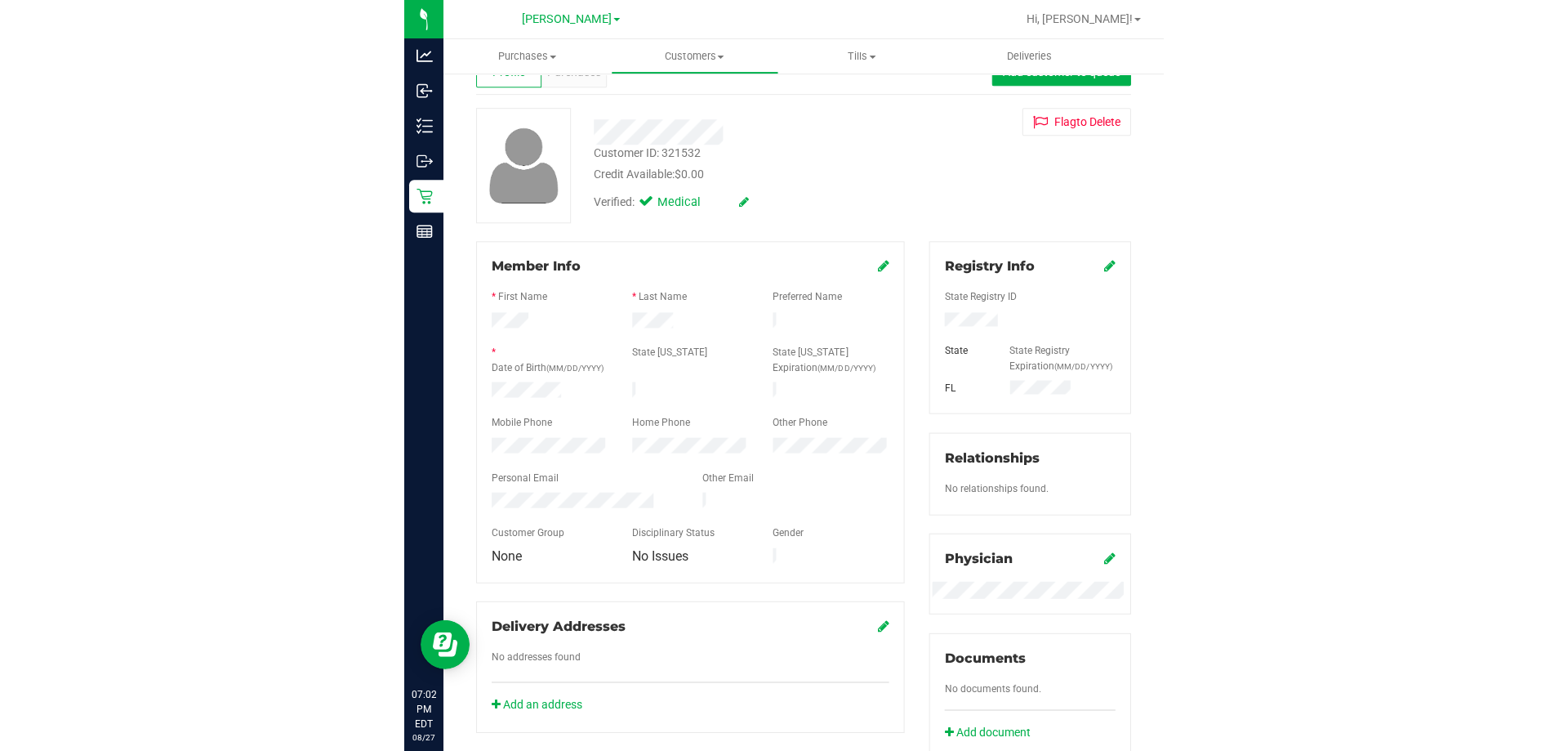
scroll to position [82, 0]
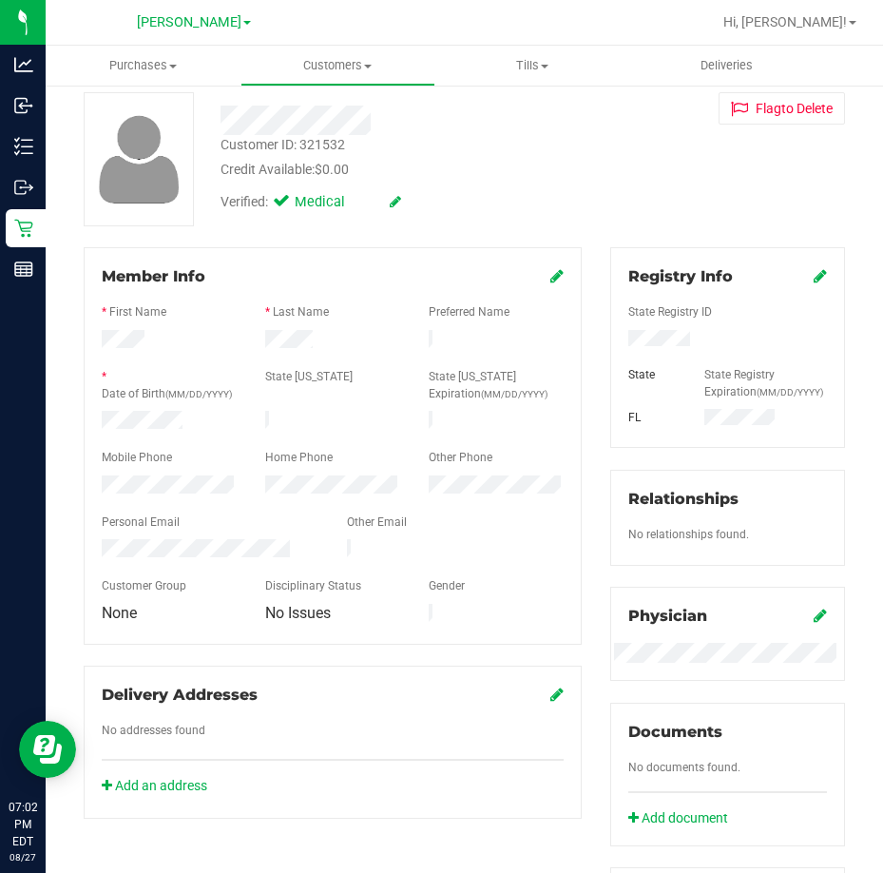
click at [438, 157] on div "Customer ID: 321532 Credit Available: $0.00" at bounding box center [403, 157] width 395 height 45
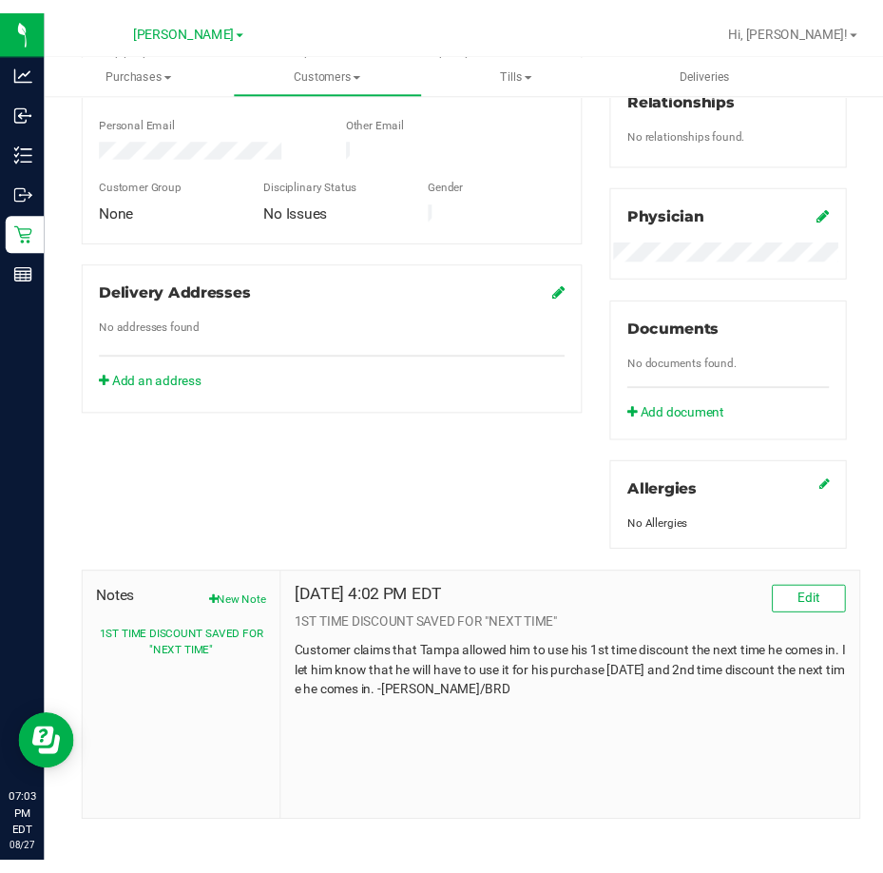
scroll to position [518, 0]
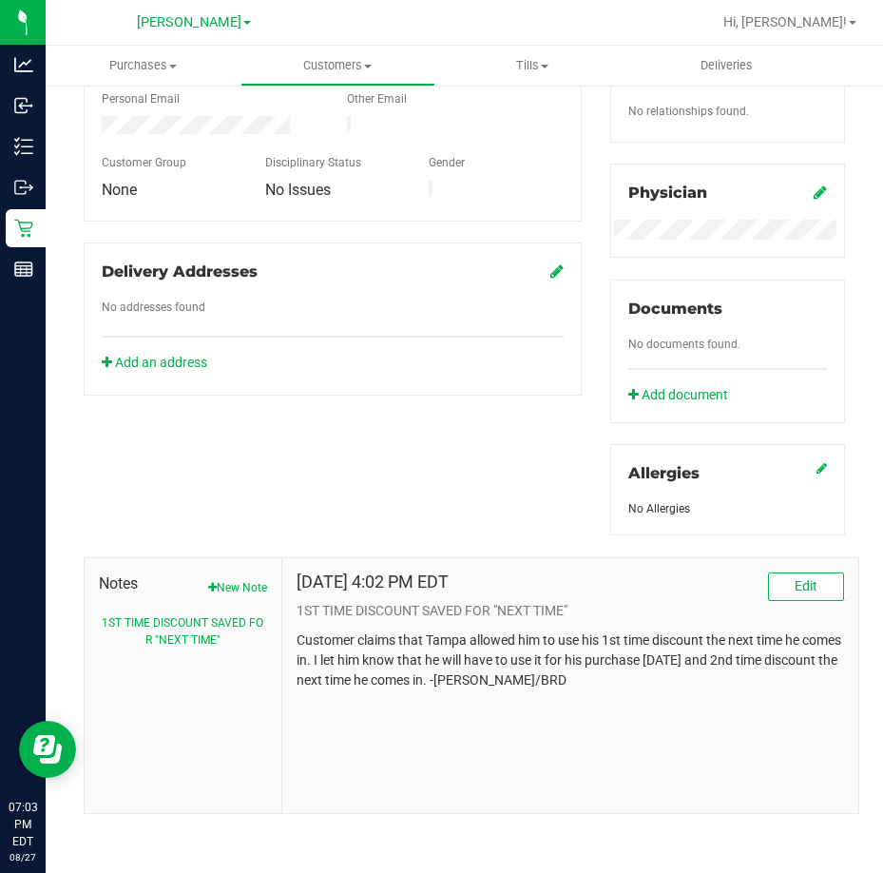
click at [241, 468] on div "Member Info * First Name * Last Name Preferred Name * Date of Birth (MM/DD/YYYY…" at bounding box center [464, 319] width 790 height 990
drag, startPoint x: 303, startPoint y: 545, endPoint x: 291, endPoint y: 539, distance: 13.6
click at [302, 544] on div "Member Info * First Name * Last Name Preferred Name * Date of Birth (MM/DD/YYYY…" at bounding box center [464, 319] width 790 height 990
